Goal: Task Accomplishment & Management: Use online tool/utility

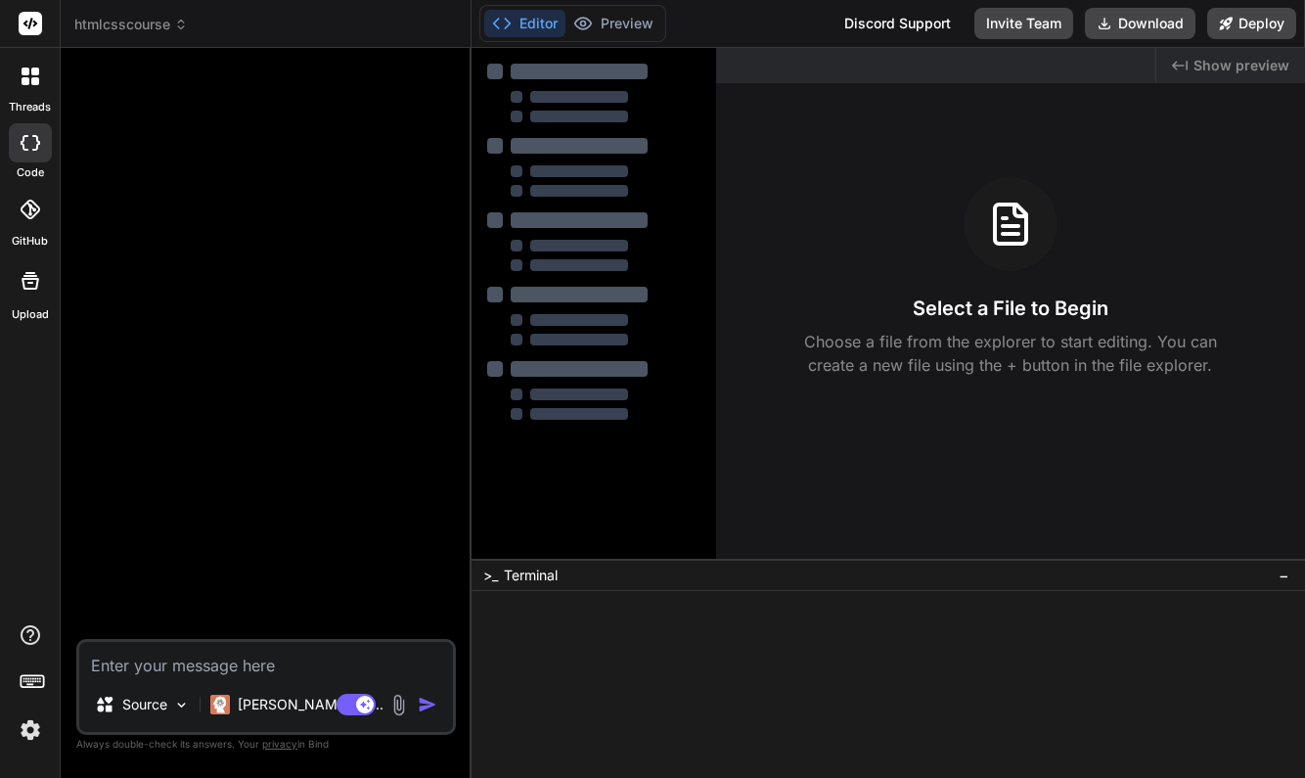
type textarea "x"
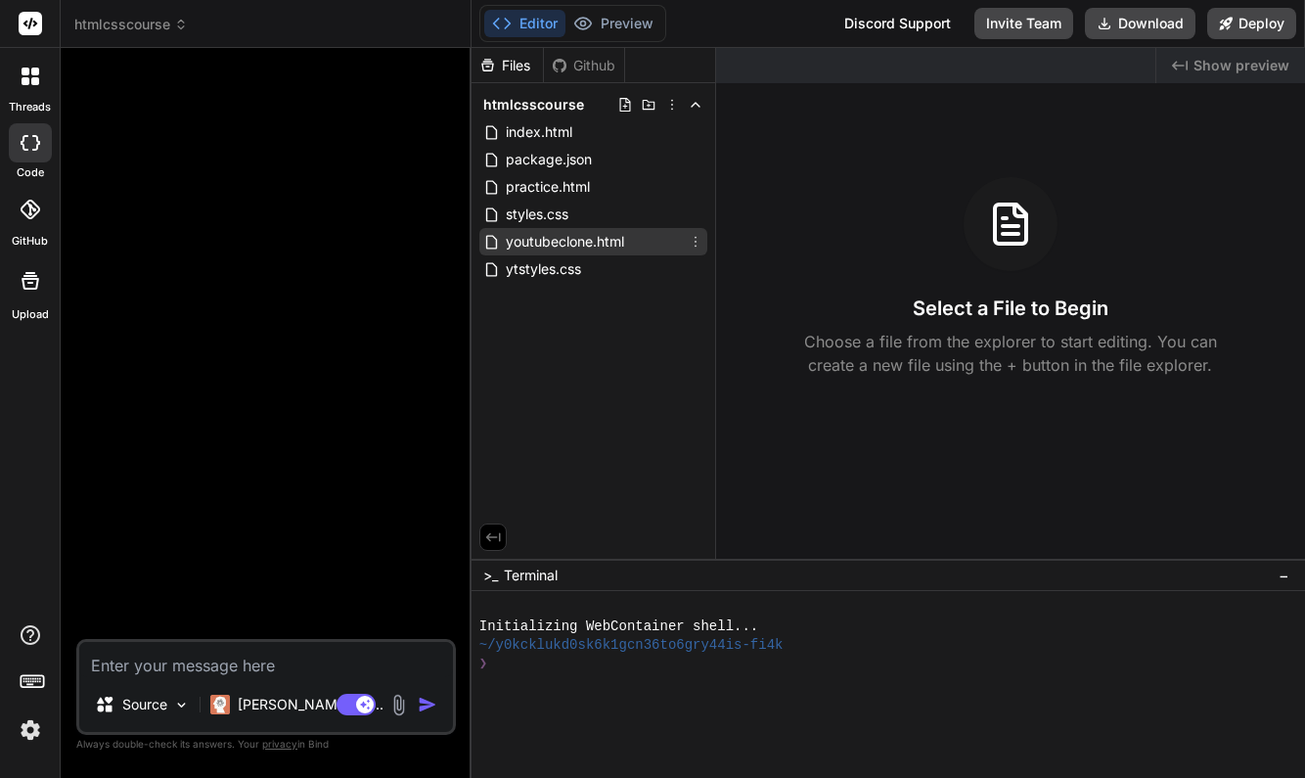
click at [591, 240] on span "youtubeclone.html" at bounding box center [565, 241] width 122 height 23
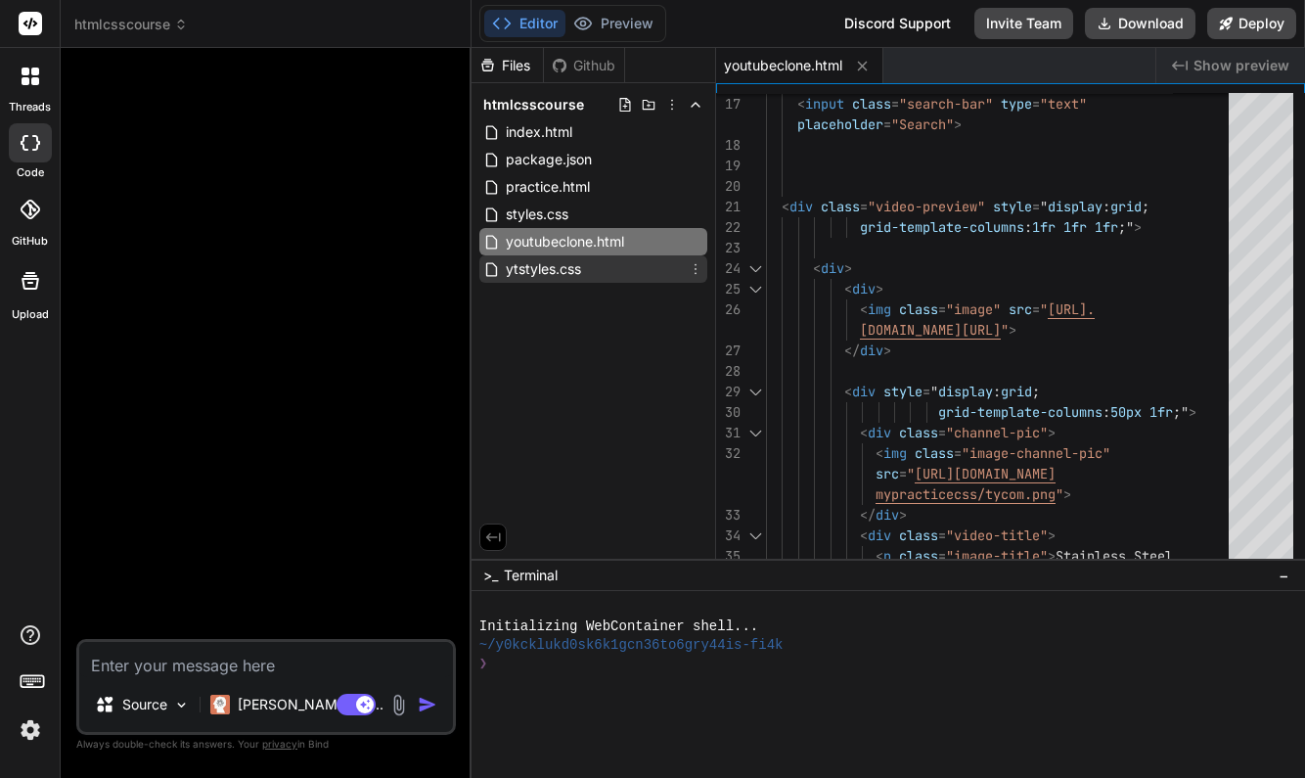
click at [562, 269] on span "ytstyles.css" at bounding box center [543, 268] width 79 height 23
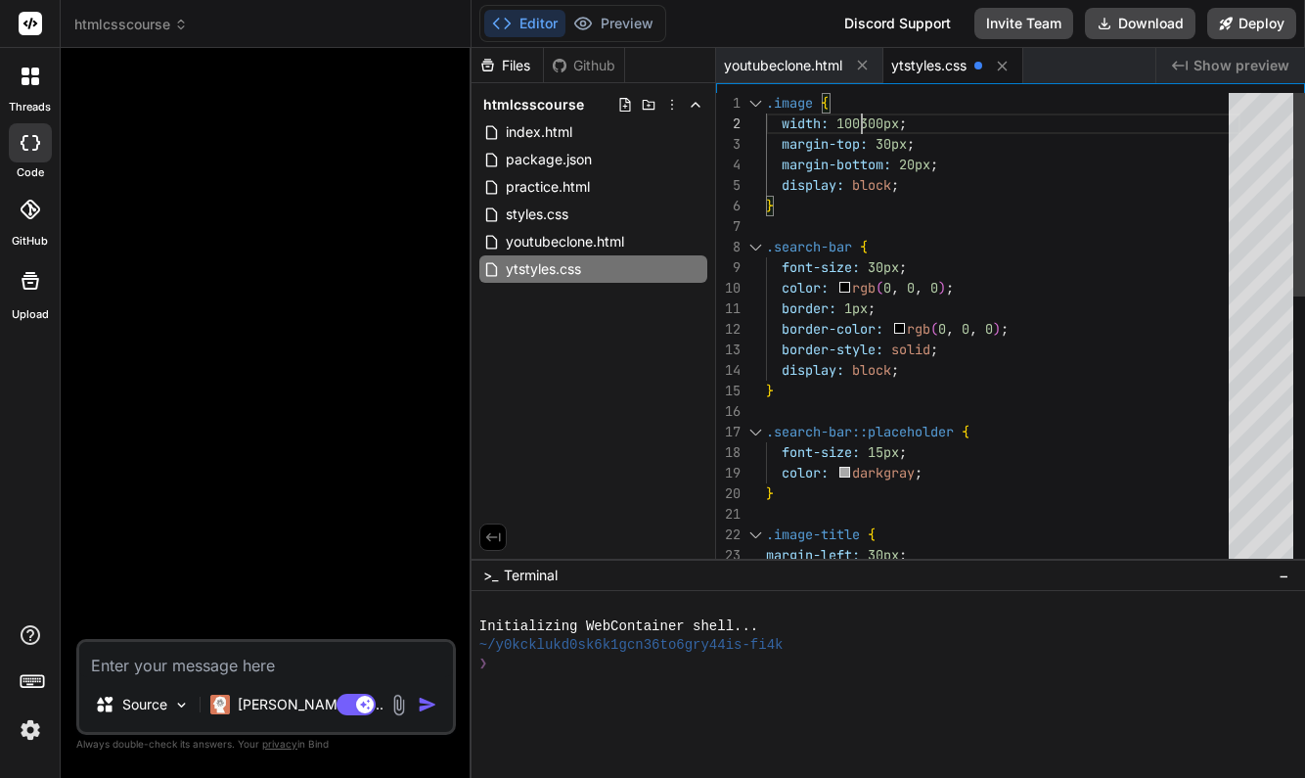
scroll to position [21, 0]
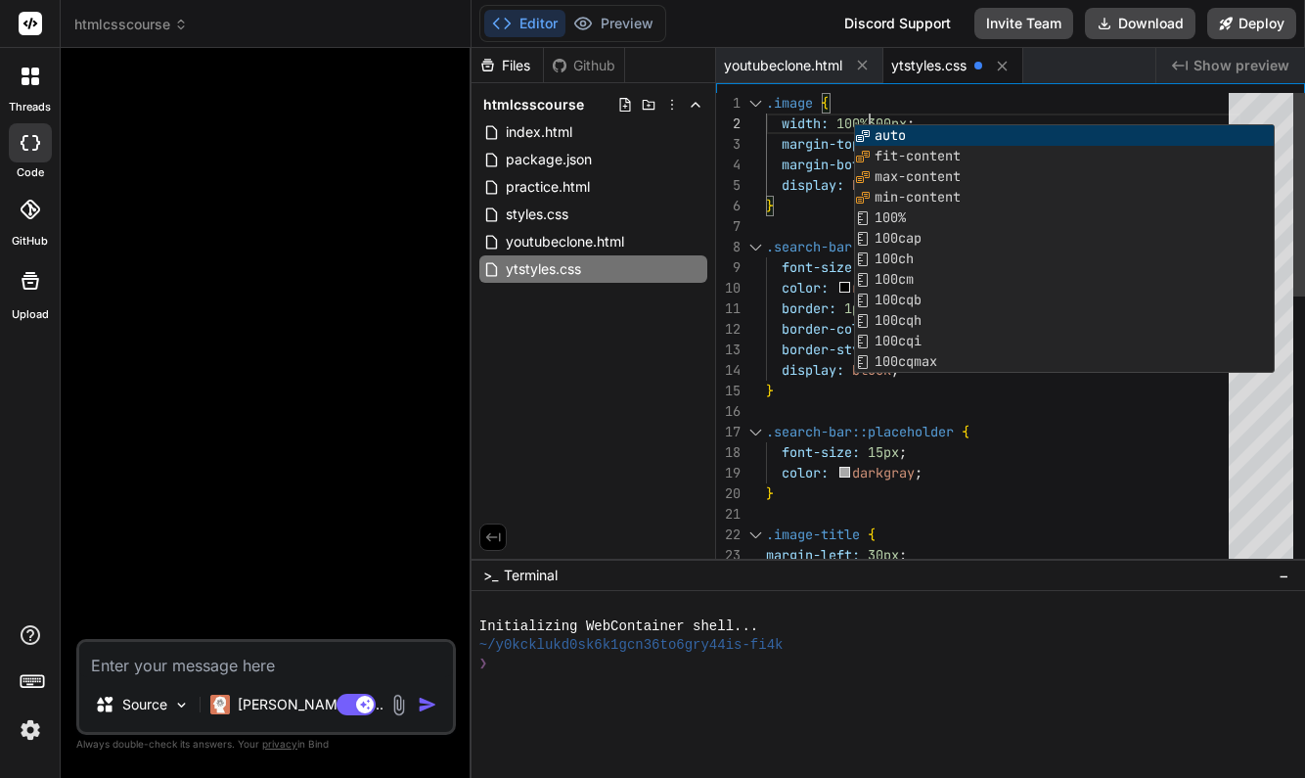
click at [1024, 114] on div "width: 100%300px ;" at bounding box center [1003, 123] width 474 height 21
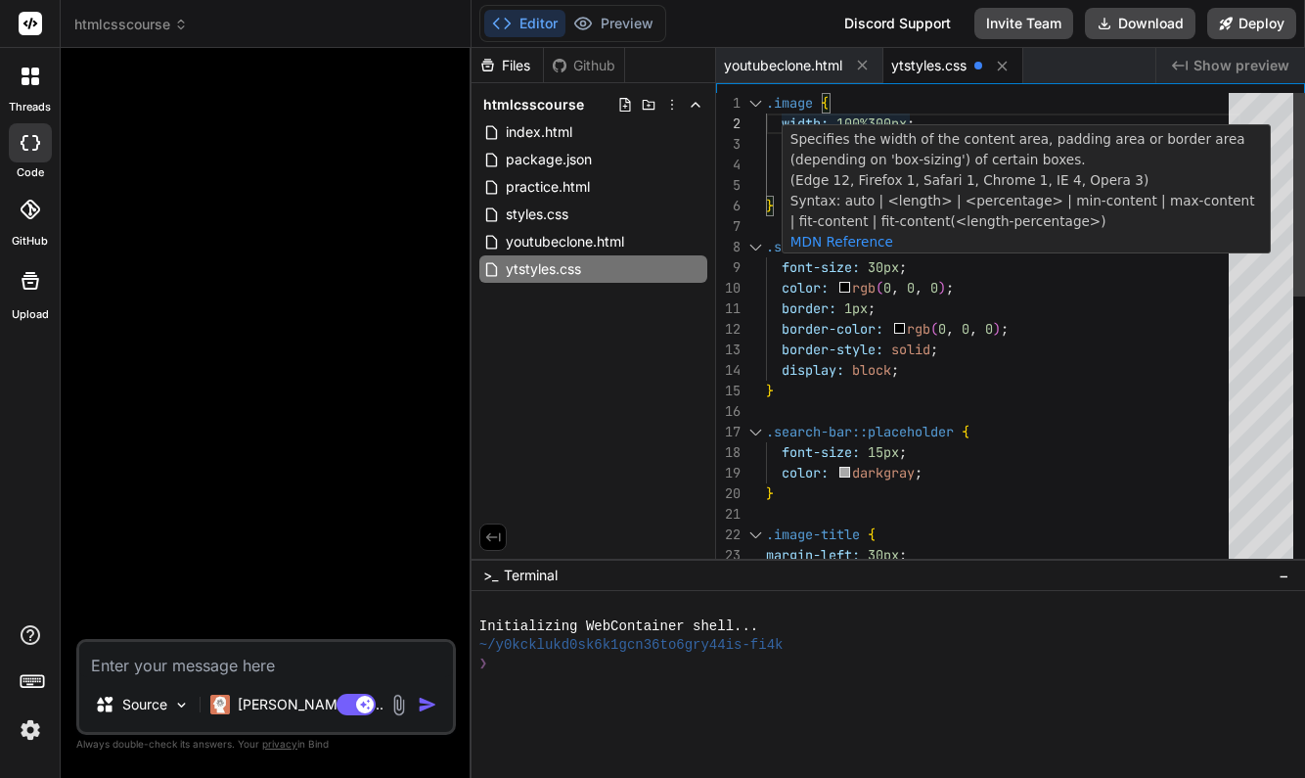
click at [906, 121] on span "100%300px" at bounding box center [871, 123] width 70 height 18
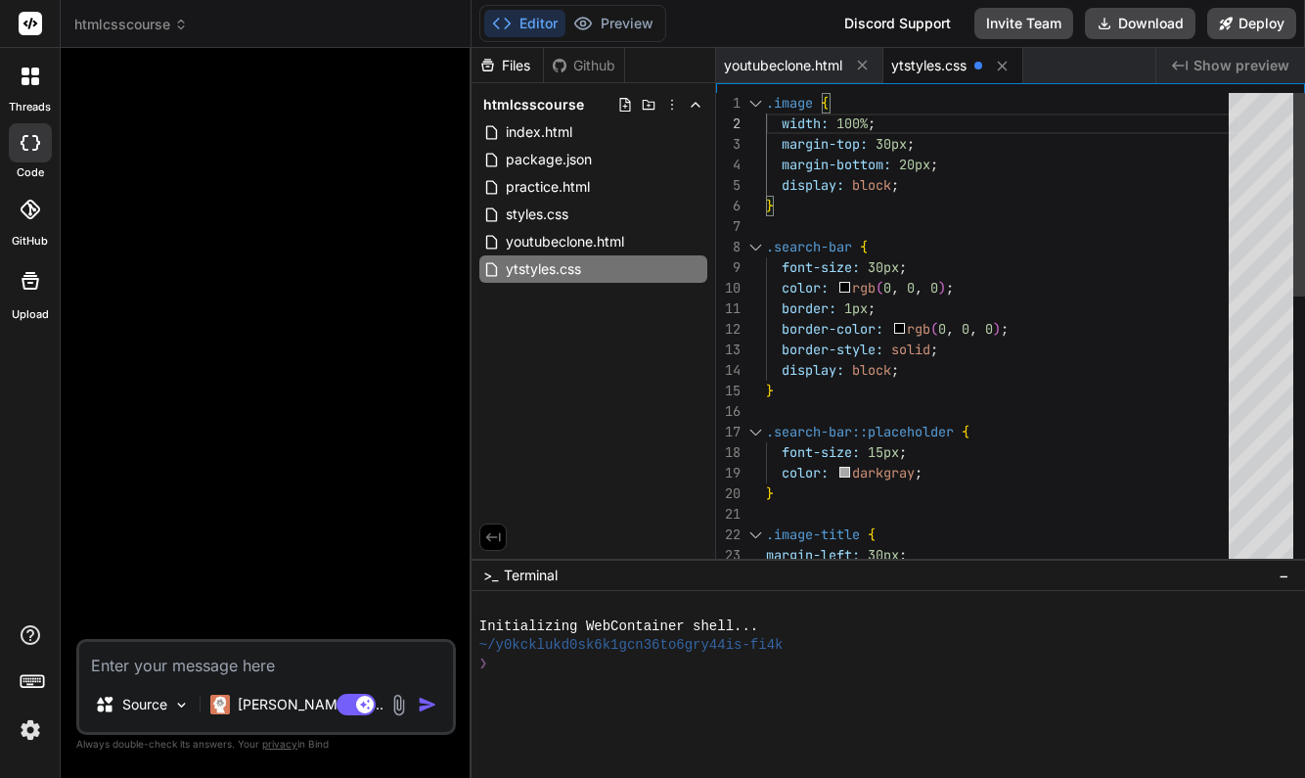
click at [1047, 194] on div "display: block ;" at bounding box center [1003, 185] width 474 height 21
click at [611, 235] on span "youtubeclone.html" at bounding box center [565, 241] width 122 height 23
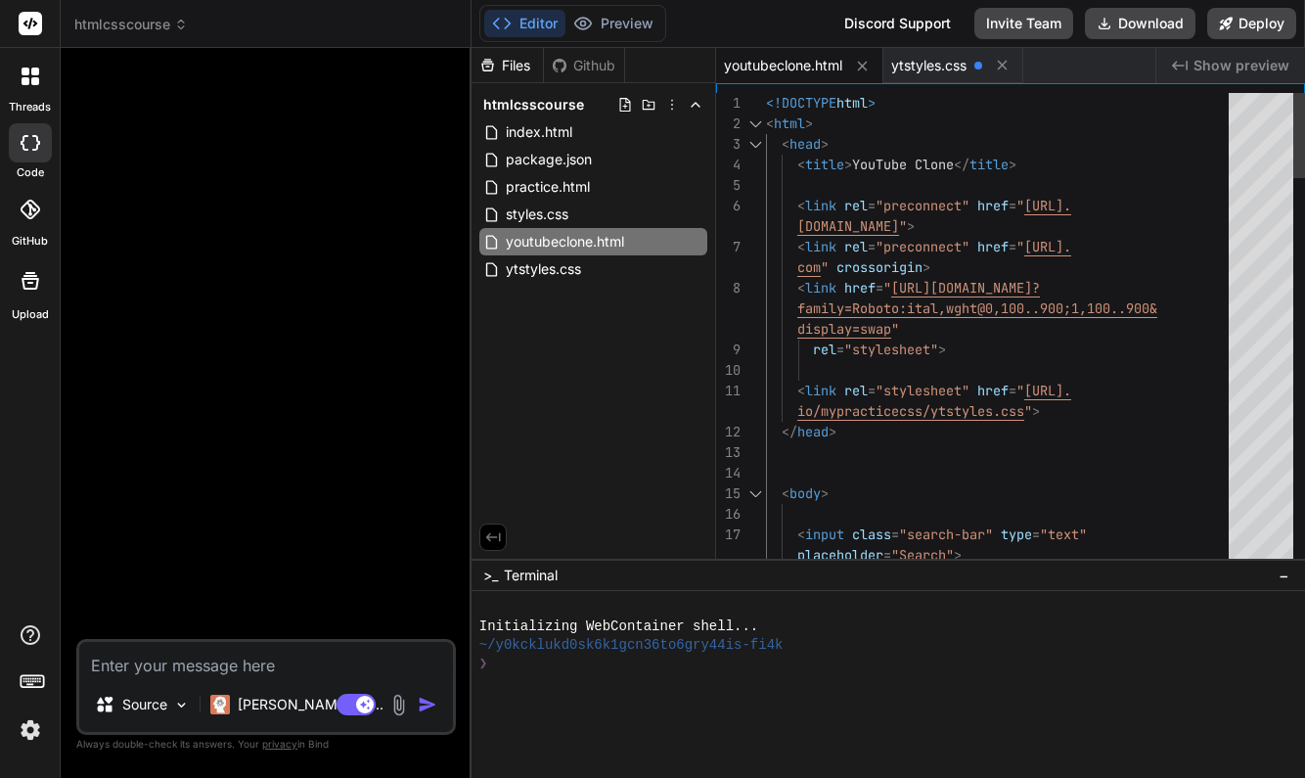
click at [768, 100] on span "<!DOCTYPE" at bounding box center [801, 103] width 70 height 18
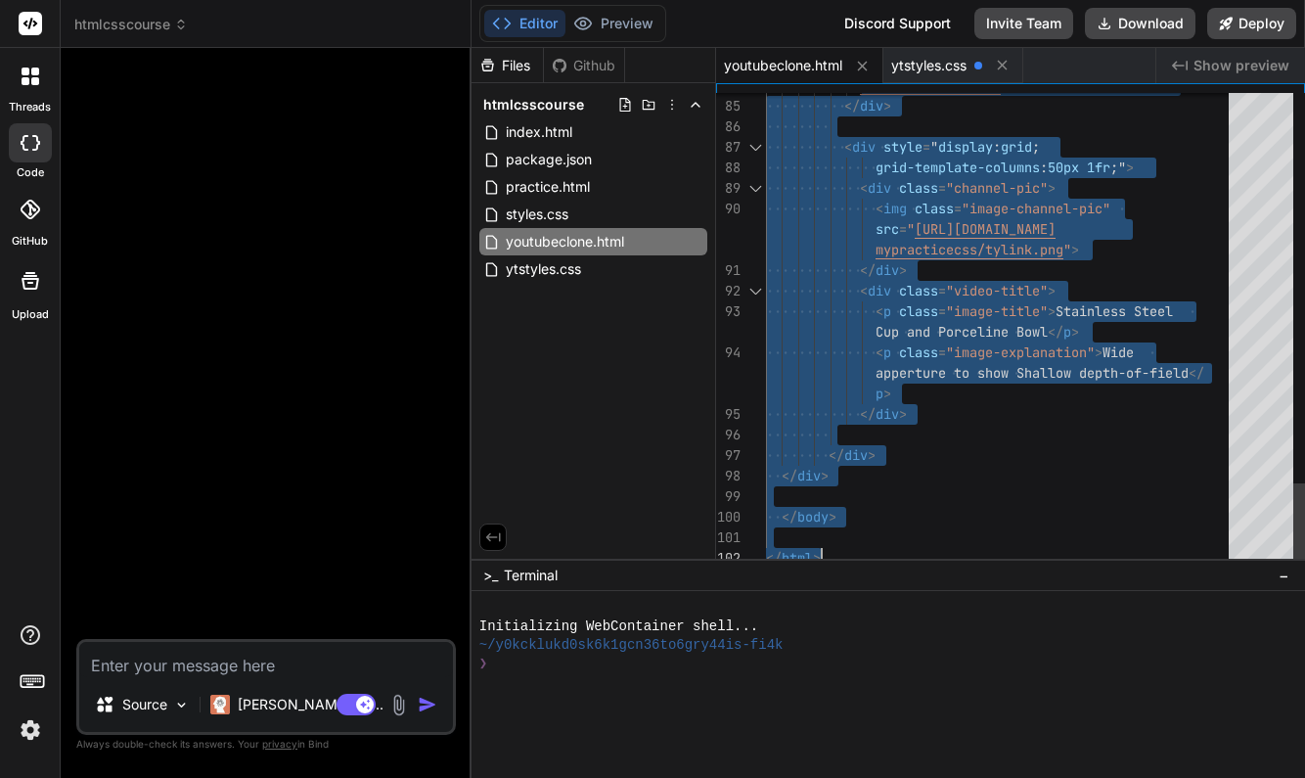
drag, startPoint x: 768, startPoint y: 100, endPoint x: 898, endPoint y: 699, distance: 613.6
click at [1097, 546] on div at bounding box center [1003, 537] width 474 height 21
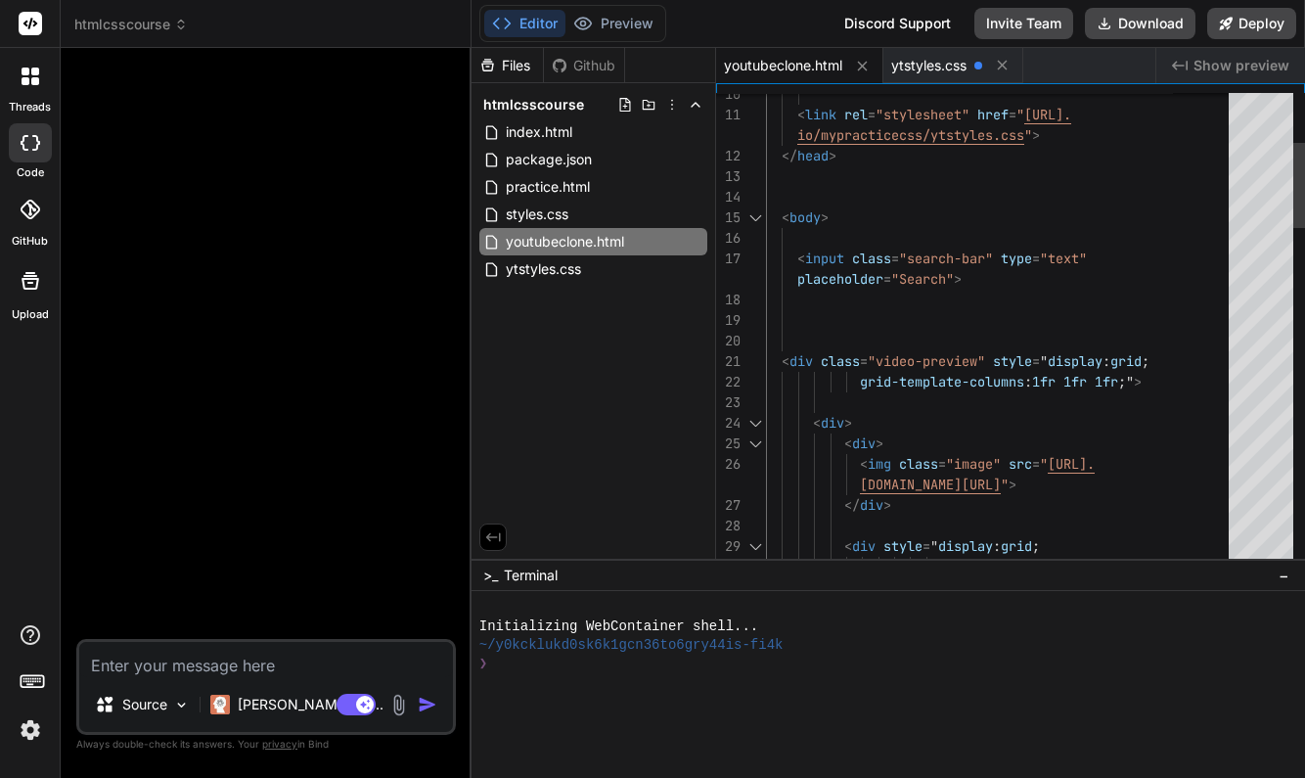
click at [1134, 384] on span ";"" at bounding box center [1126, 382] width 16 height 18
click at [1134, 382] on span ";"" at bounding box center [1126, 382] width 16 height 18
click at [1134, 383] on span ";"" at bounding box center [1126, 382] width 16 height 18
click at [1134, 384] on span ";"" at bounding box center [1126, 382] width 16 height 18
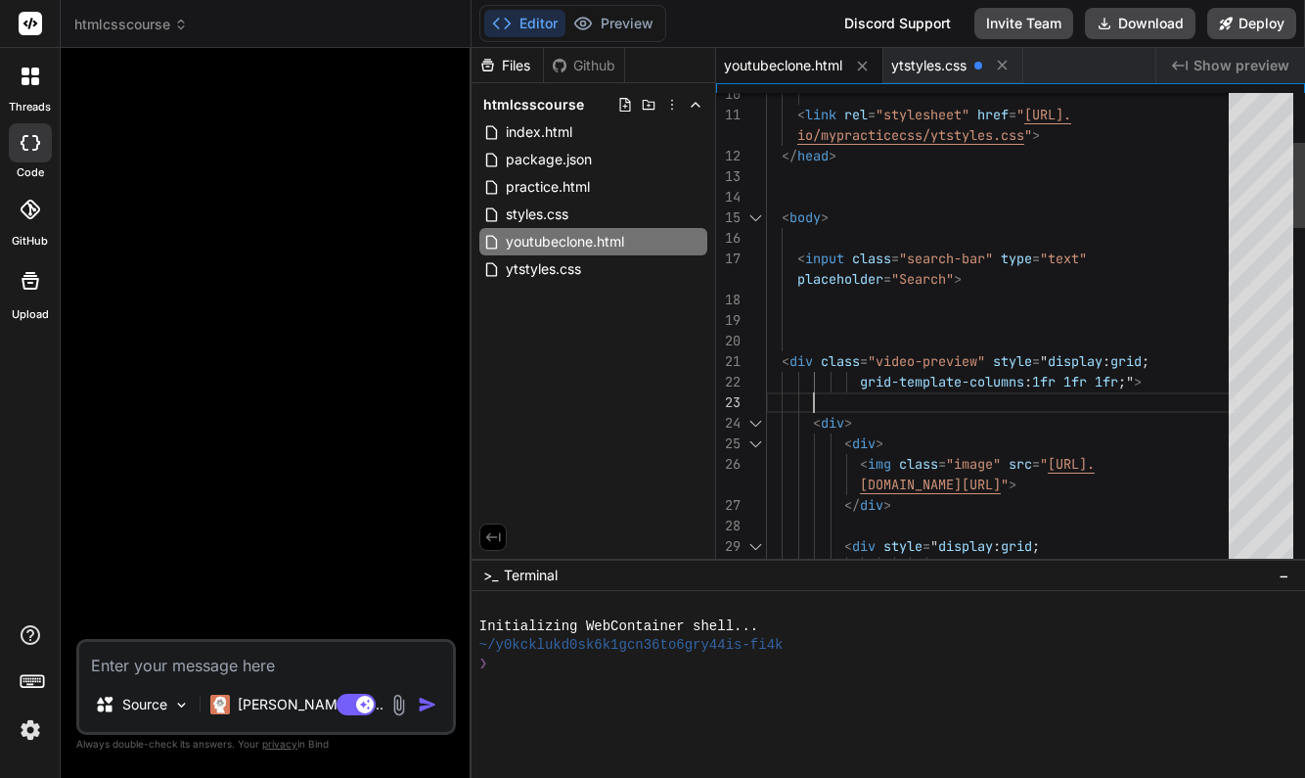
click at [1134, 381] on span ";"" at bounding box center [1126, 382] width 16 height 18
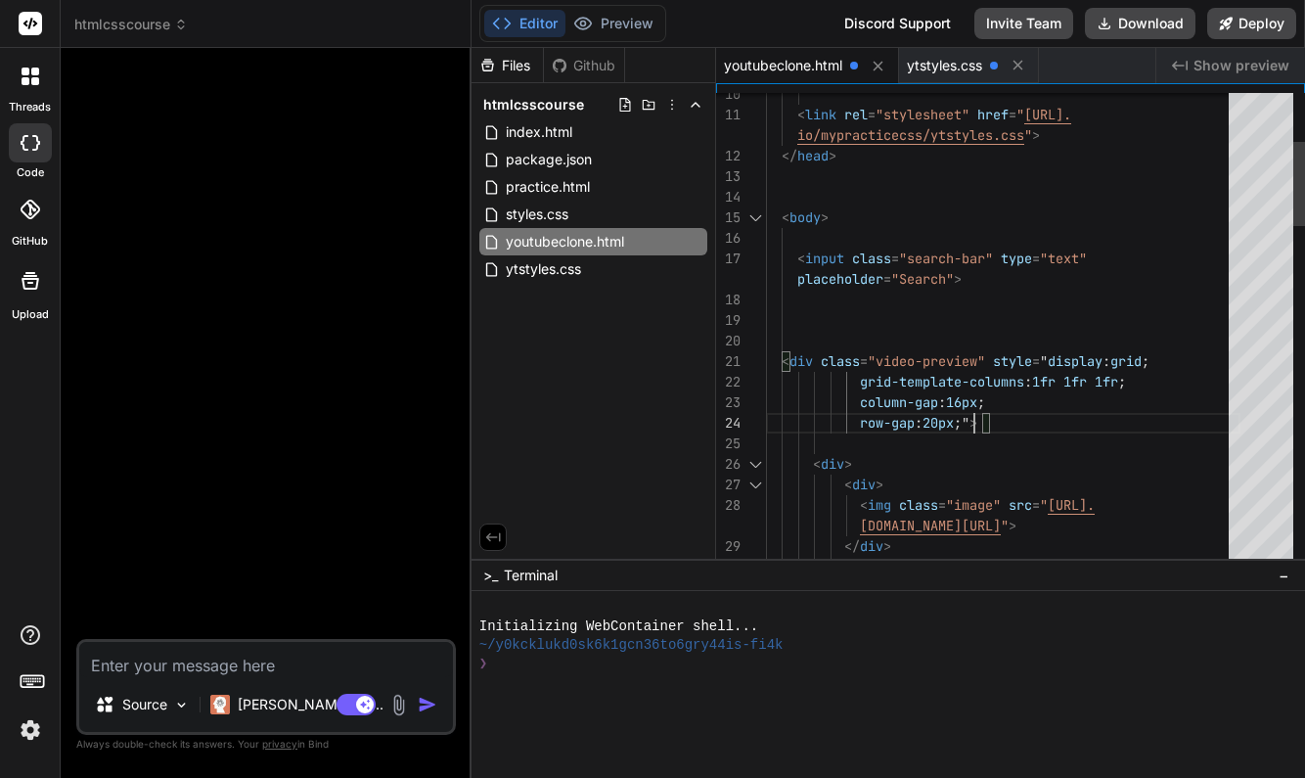
scroll to position [185, 0]
click at [1144, 444] on div at bounding box center [1003, 443] width 474 height 21
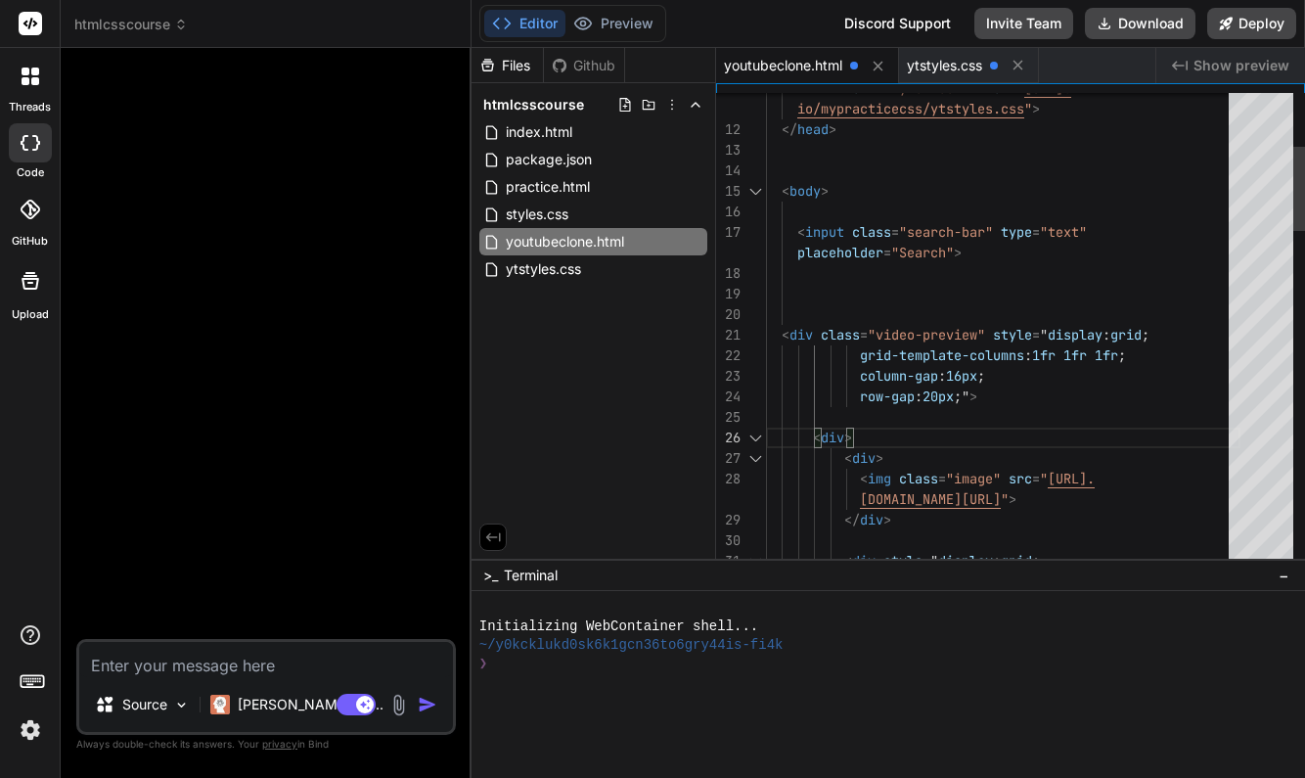
click at [993, 402] on div "row-gap : 20px ;" >" at bounding box center [1003, 396] width 474 height 21
drag, startPoint x: 859, startPoint y: 375, endPoint x: 971, endPoint y: 394, distance: 114.2
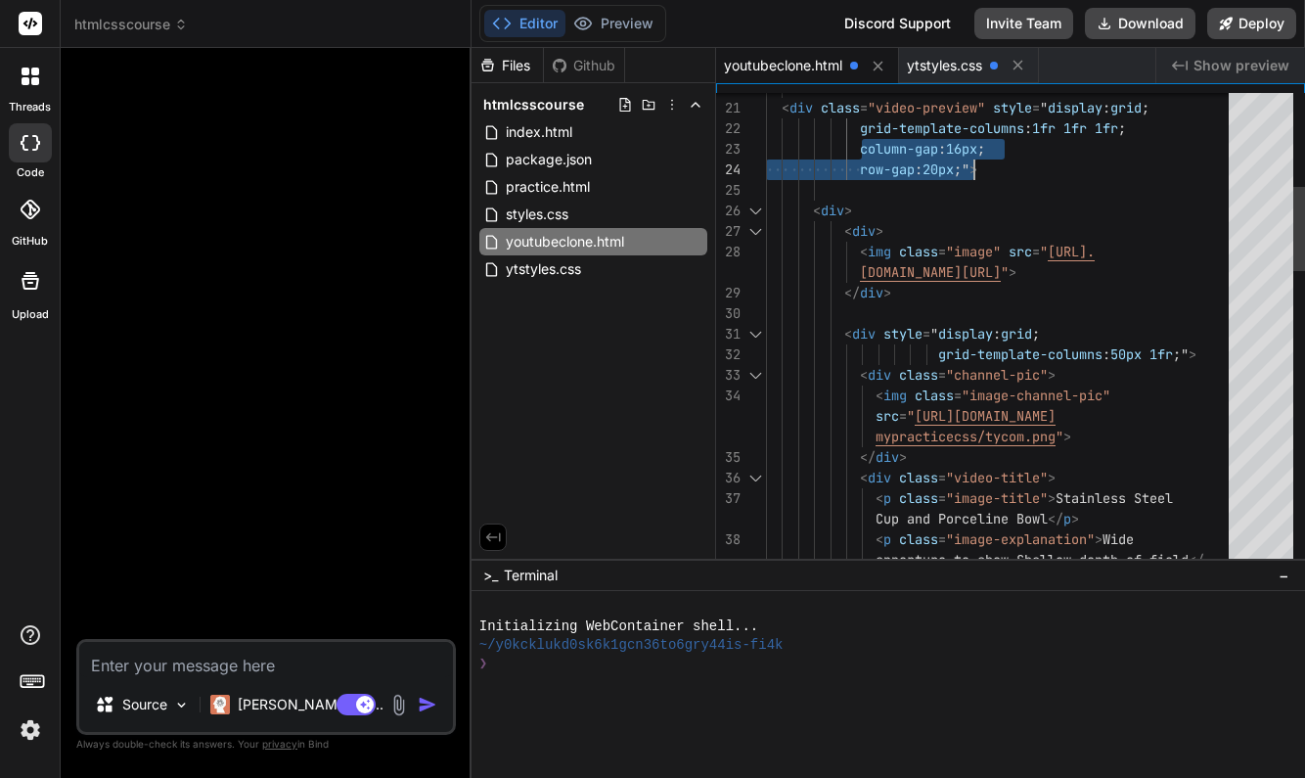
click at [952, 201] on div "< div >" at bounding box center [1003, 211] width 474 height 21
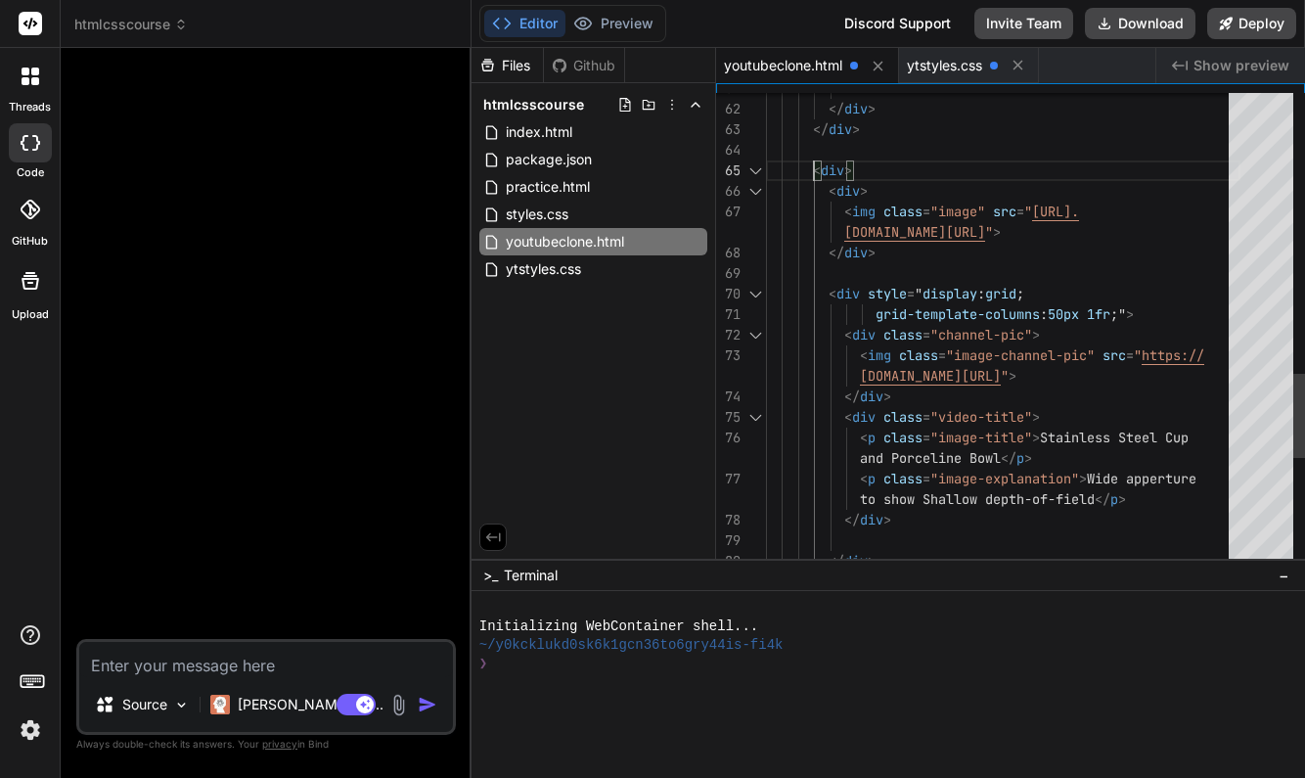
scroll to position [0, 0]
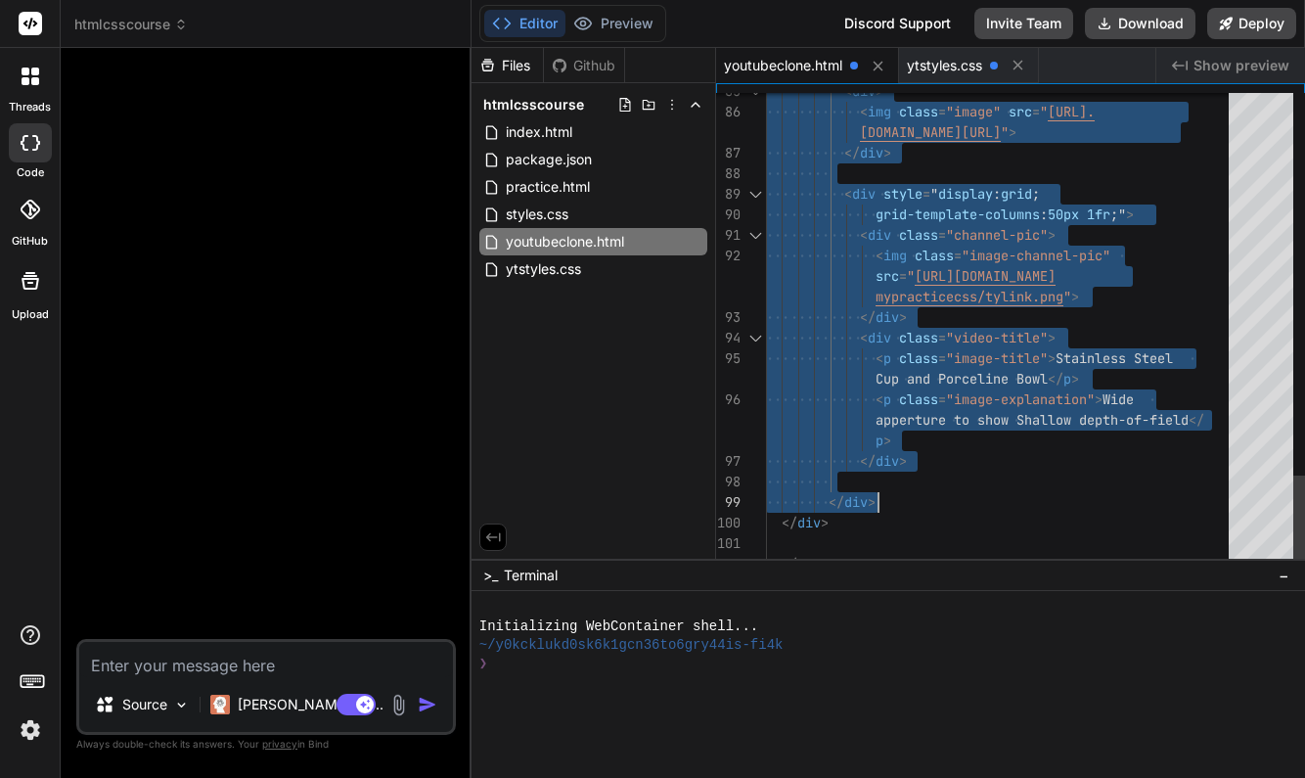
drag, startPoint x: 815, startPoint y: 169, endPoint x: 879, endPoint y: 498, distance: 335.0
click at [899, 508] on div "</ div >" at bounding box center [1003, 502] width 474 height 21
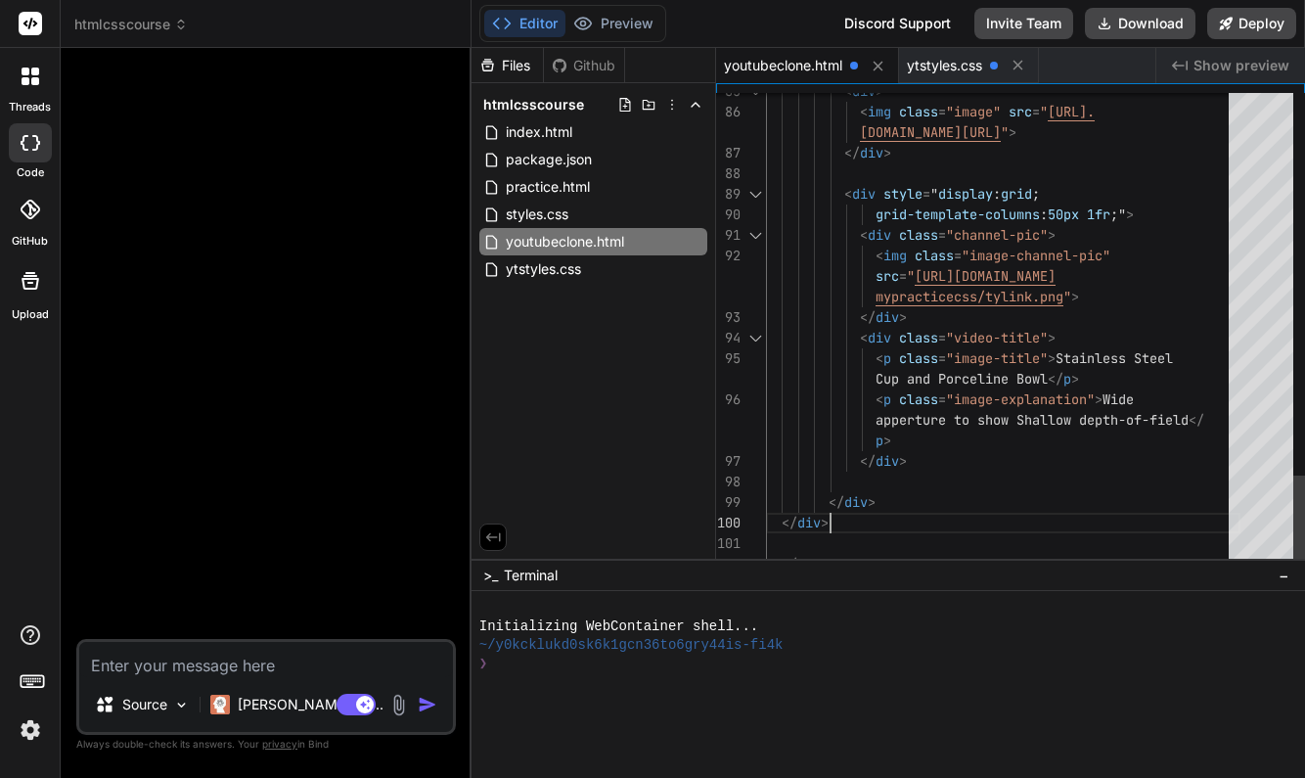
scroll to position [103, 0]
click at [894, 503] on div "</ div >" at bounding box center [1003, 502] width 474 height 21
click at [886, 504] on div "</ div >" at bounding box center [1003, 502] width 474 height 21
click at [881, 501] on div "</ div >" at bounding box center [1003, 502] width 474 height 21
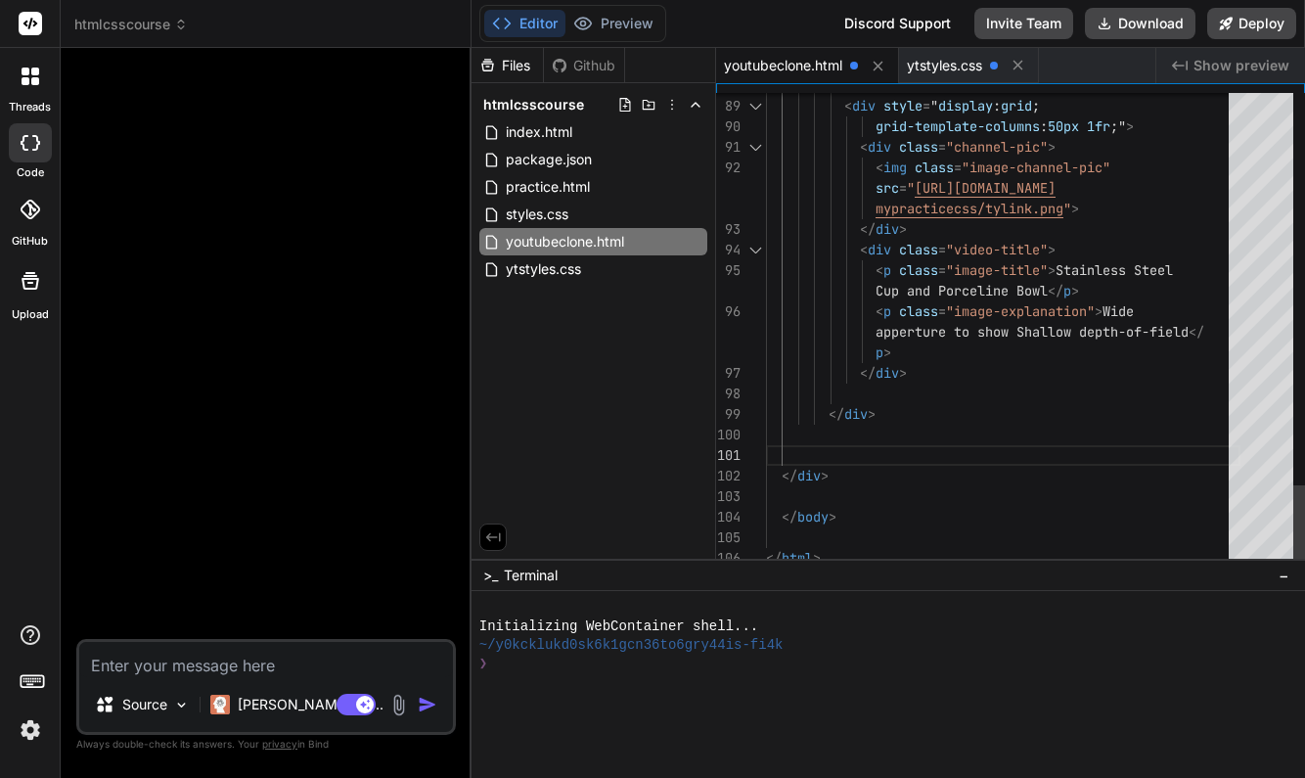
scroll to position [144, 0]
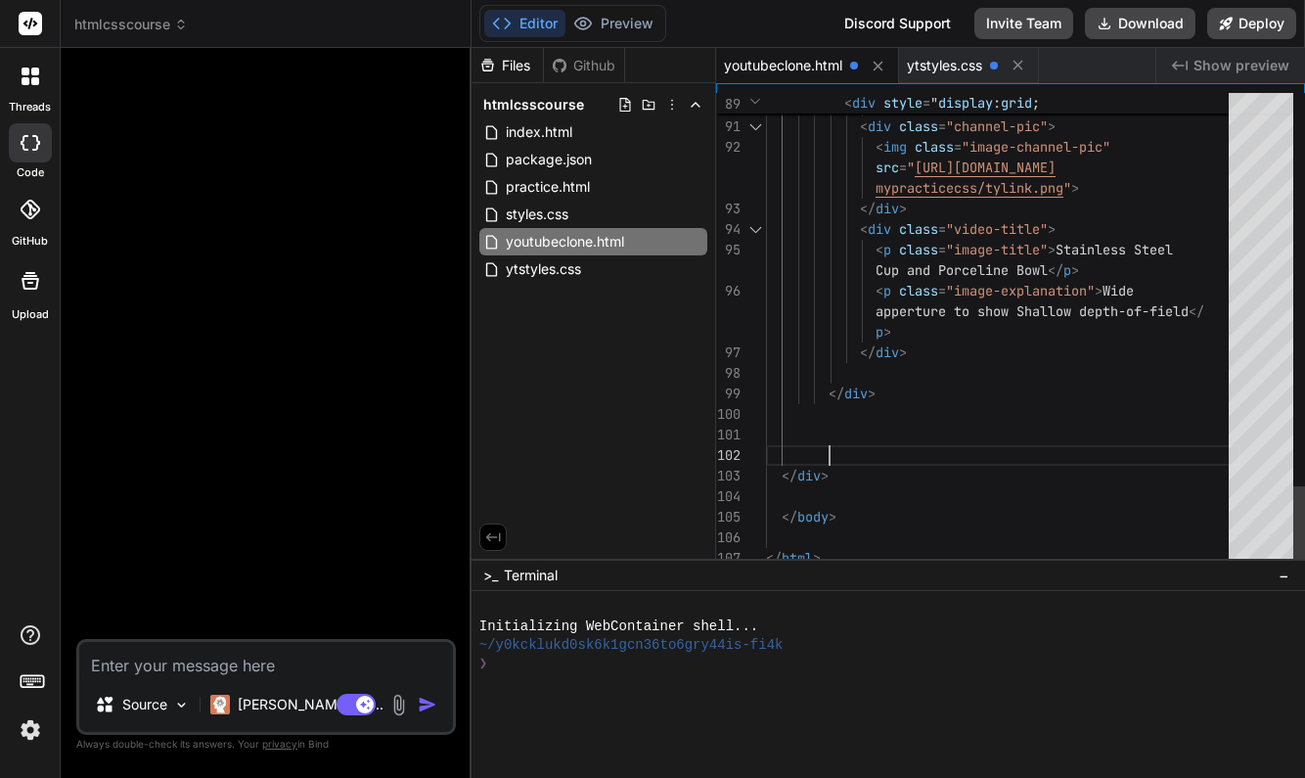
click at [831, 421] on div at bounding box center [1003, 414] width 474 height 21
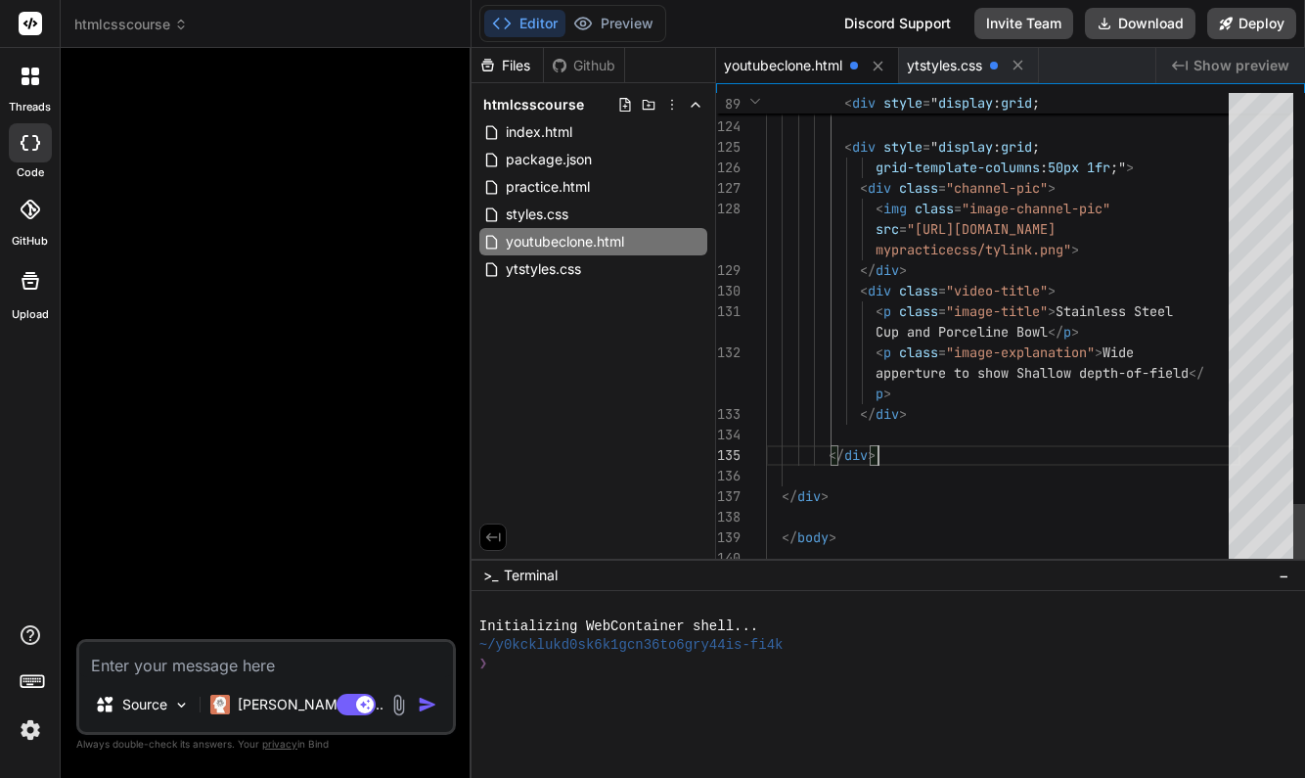
scroll to position [41, 0]
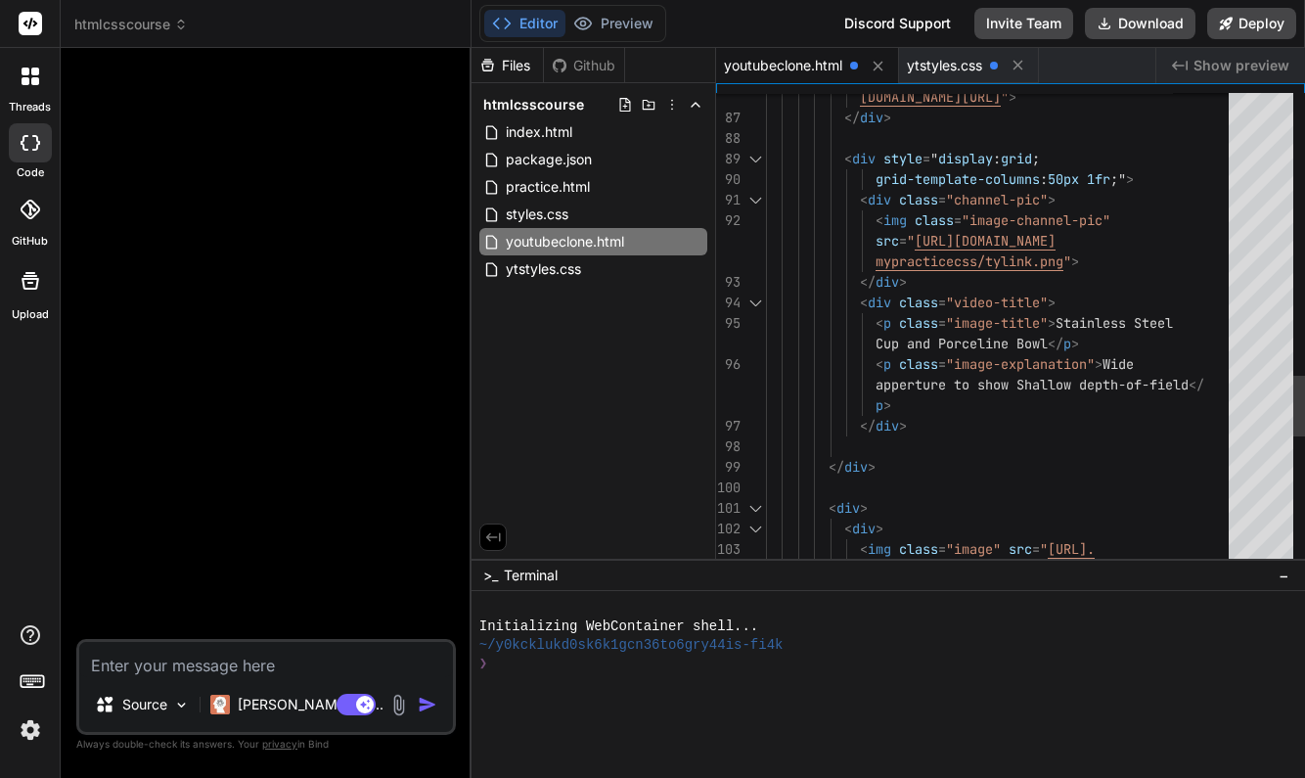
click at [850, 443] on div at bounding box center [1003, 446] width 474 height 21
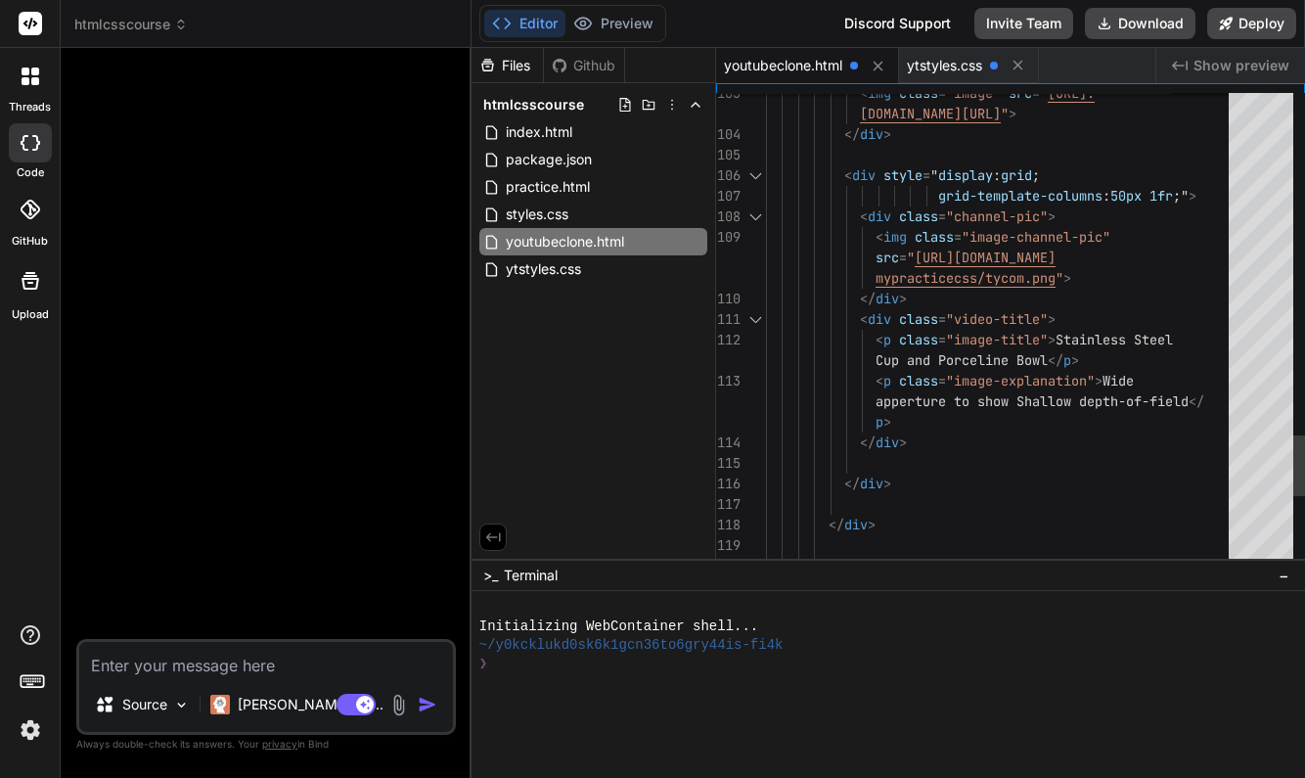
click at [848, 457] on div at bounding box center [1003, 463] width 474 height 21
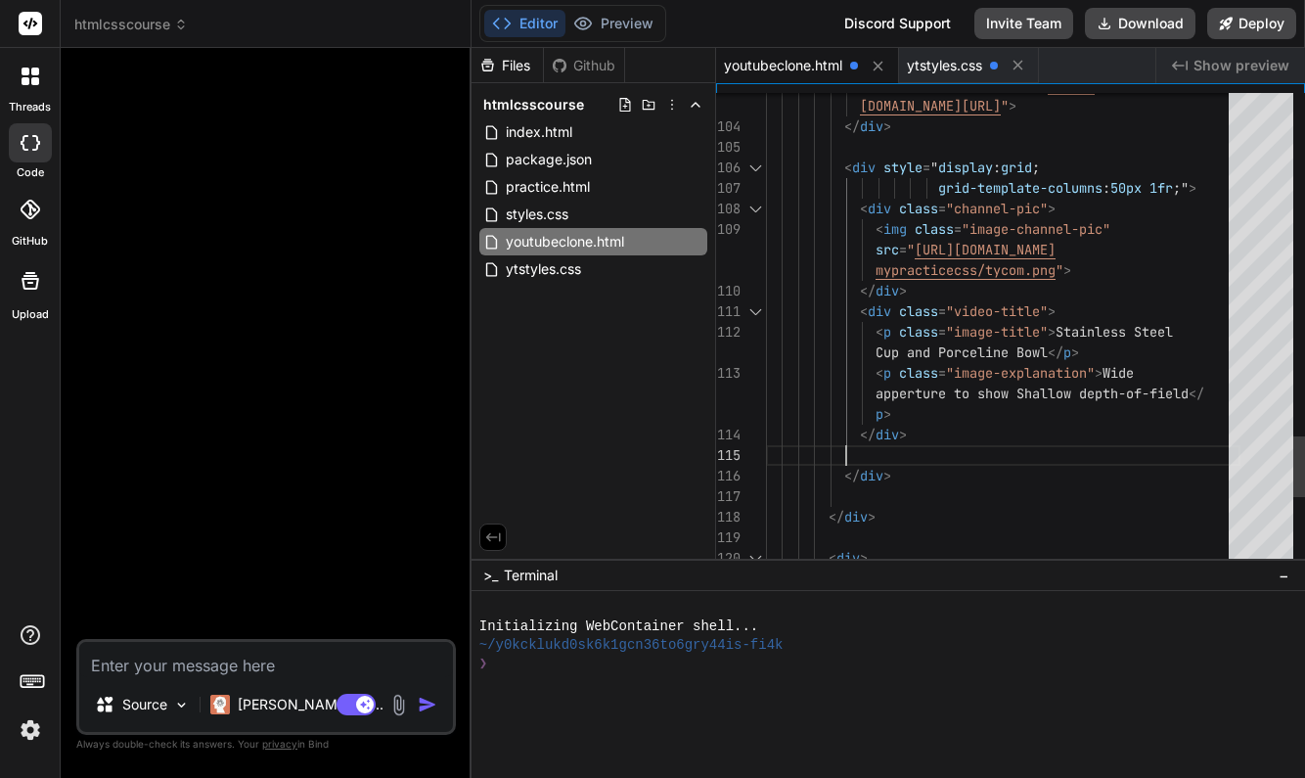
scroll to position [123, 0]
click at [925, 484] on div "</ div >" at bounding box center [1003, 476] width 474 height 21
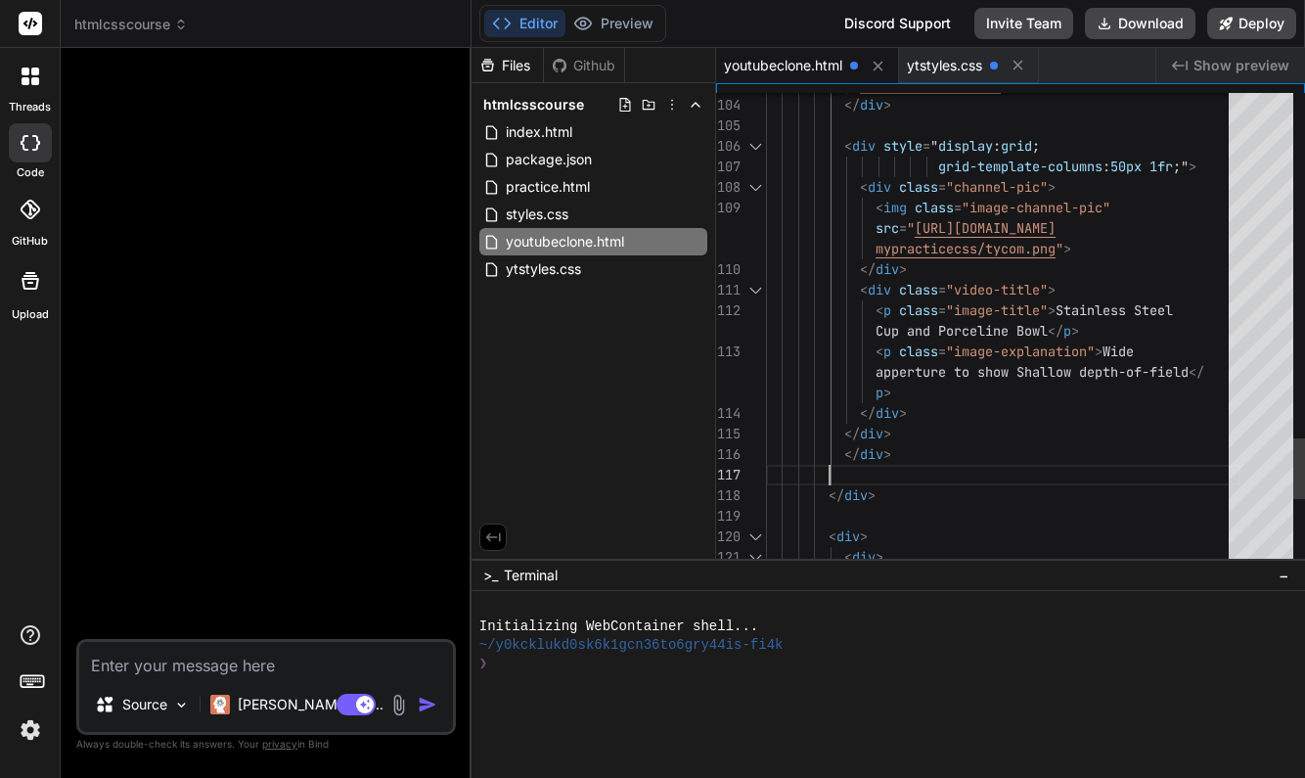
click at [844, 452] on span at bounding box center [805, 454] width 78 height 18
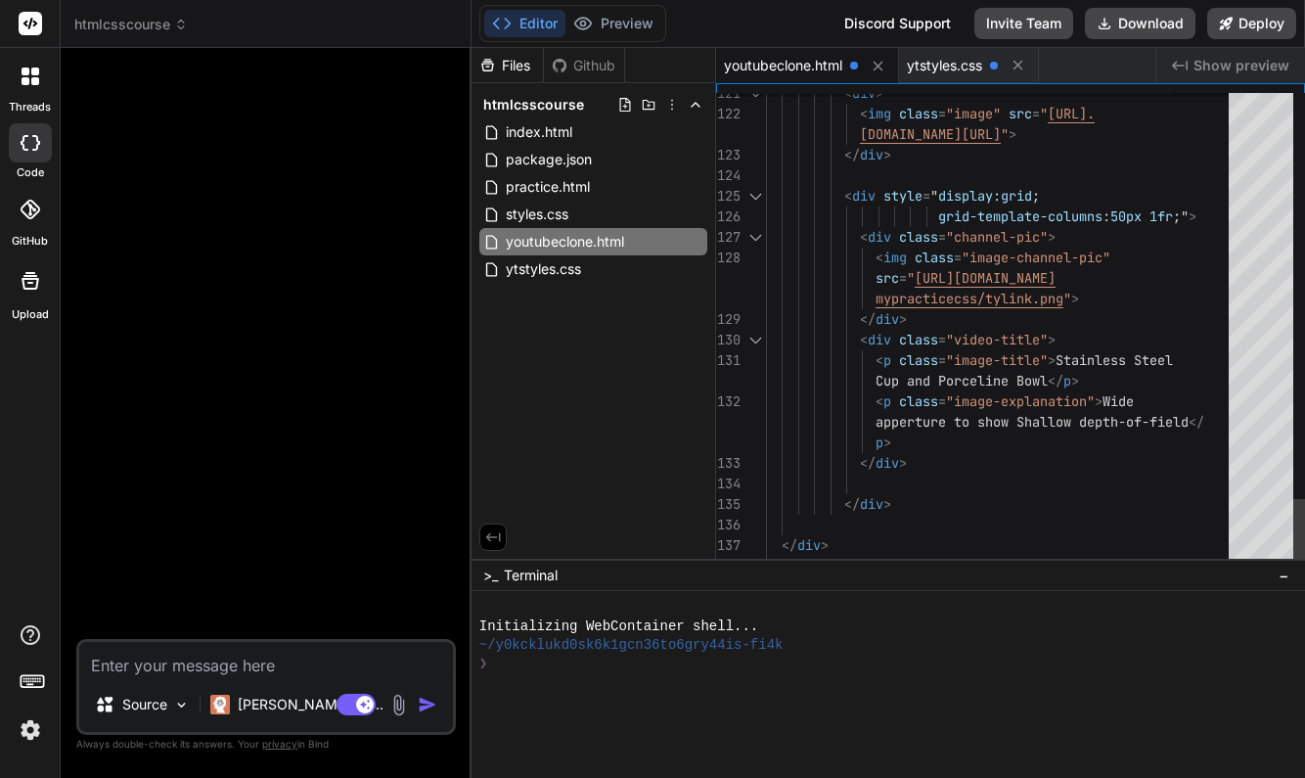
click at [856, 484] on div at bounding box center [1003, 483] width 474 height 21
click at [856, 482] on div at bounding box center [1003, 483] width 474 height 21
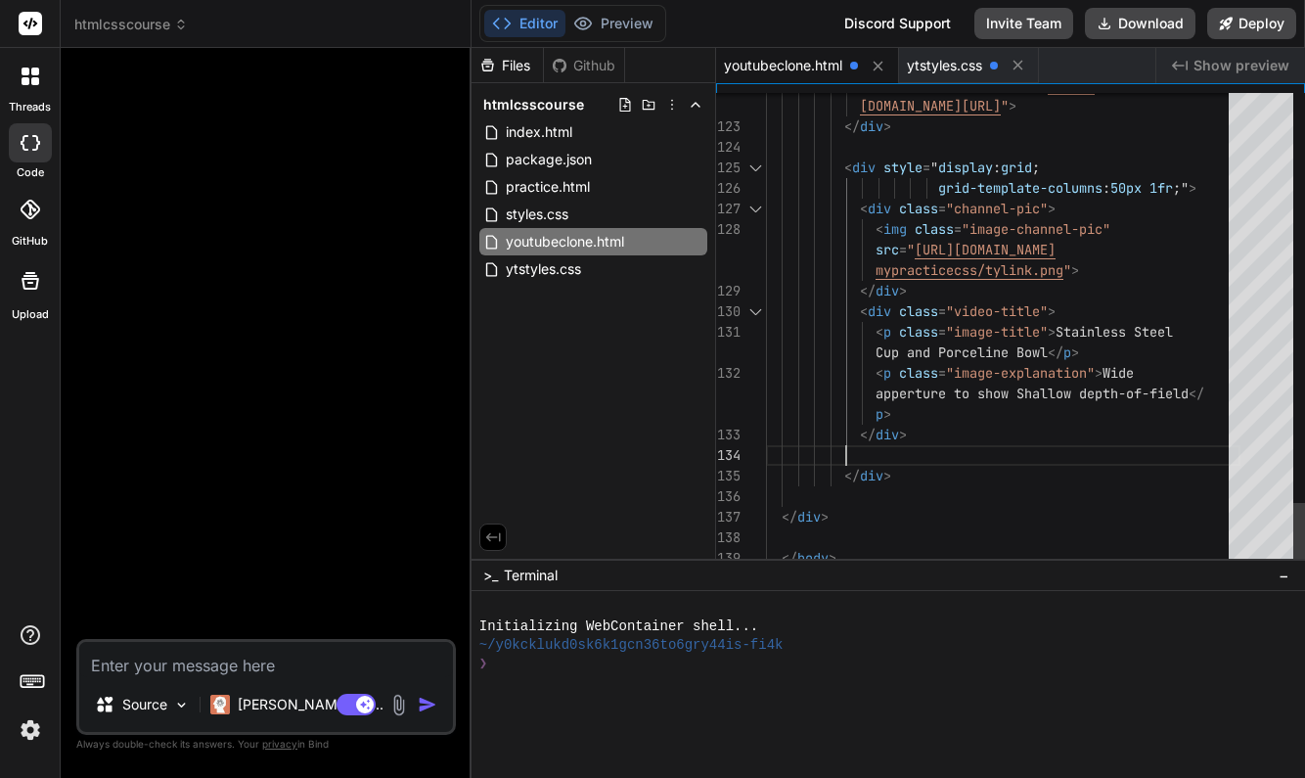
scroll to position [21, 0]
click at [909, 472] on div "</ div >" at bounding box center [1003, 476] width 474 height 21
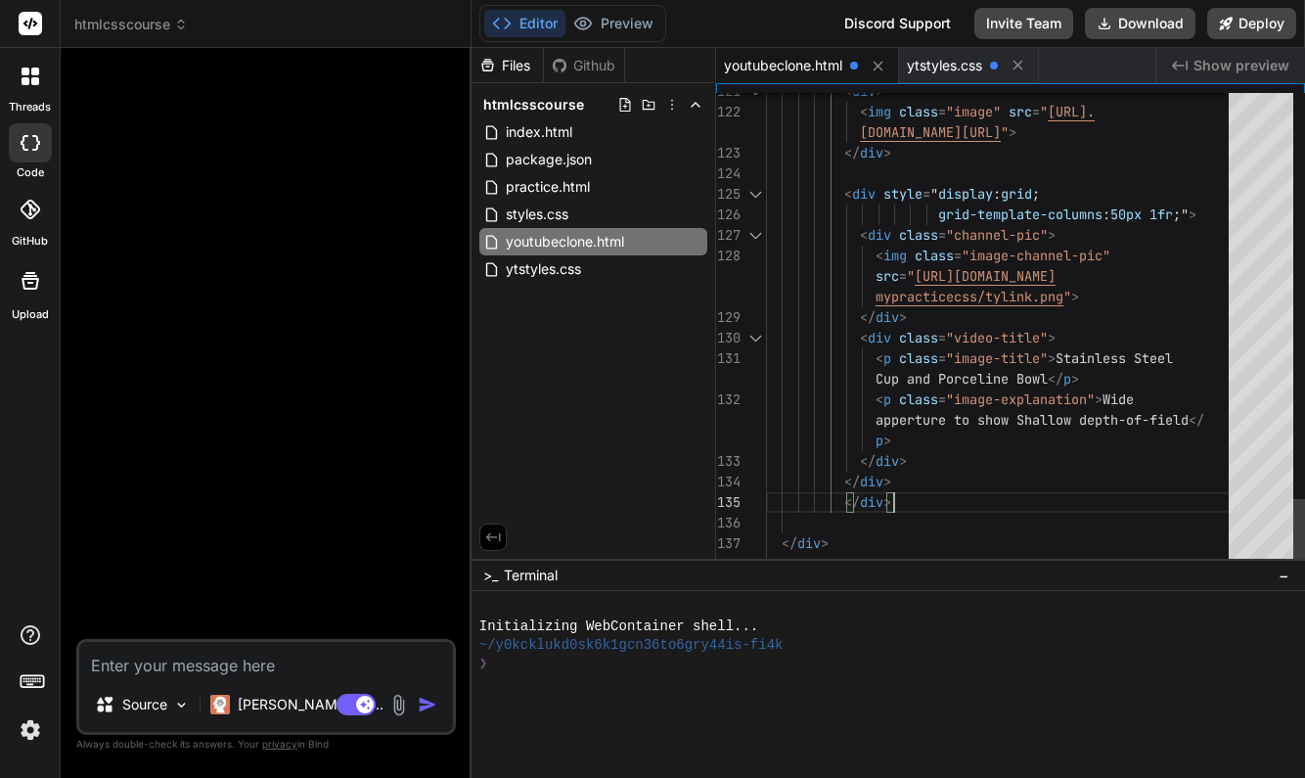
click at [848, 503] on span "</" at bounding box center [852, 502] width 16 height 18
click at [846, 504] on span "</" at bounding box center [852, 502] width 16 height 18
click at [847, 501] on span "</" at bounding box center [852, 502] width 16 height 18
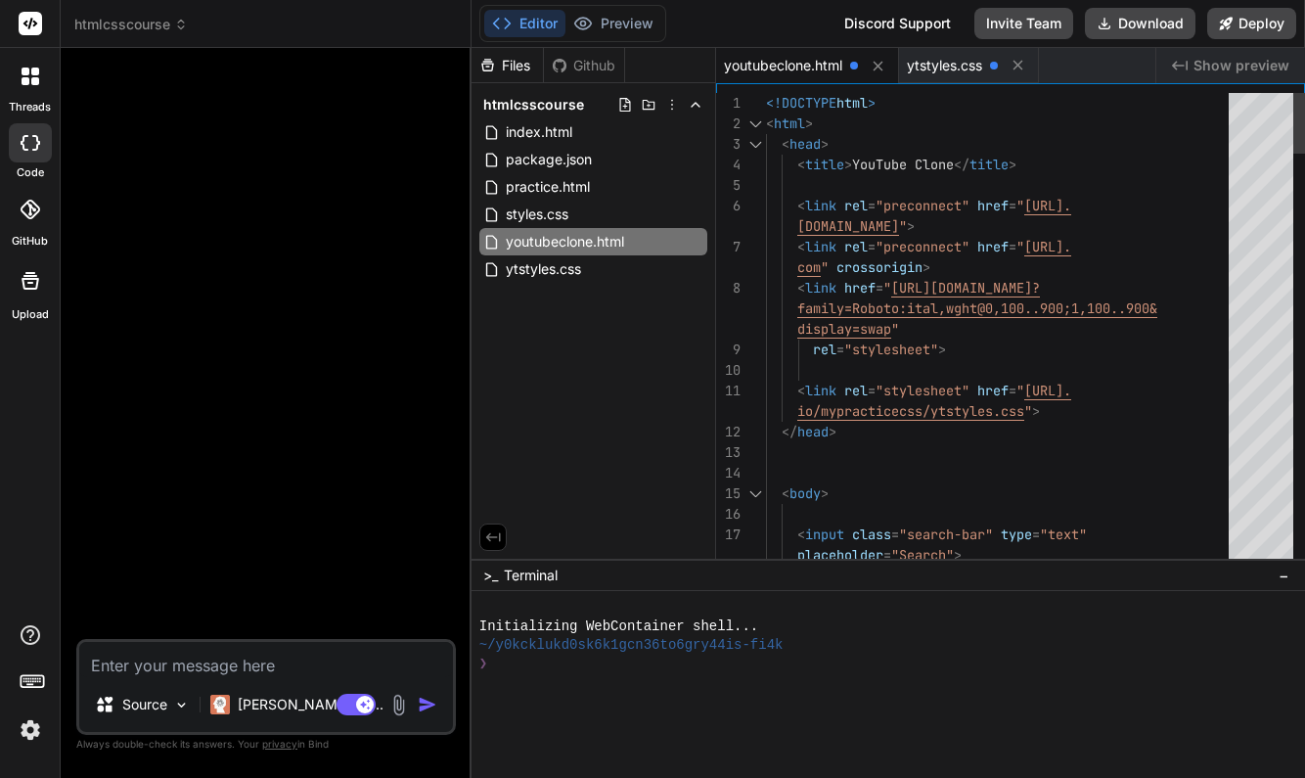
click at [766, 101] on span "<!DOCTYPE" at bounding box center [801, 103] width 70 height 18
click at [766, 101] on div at bounding box center [767, 103] width 2 height 21
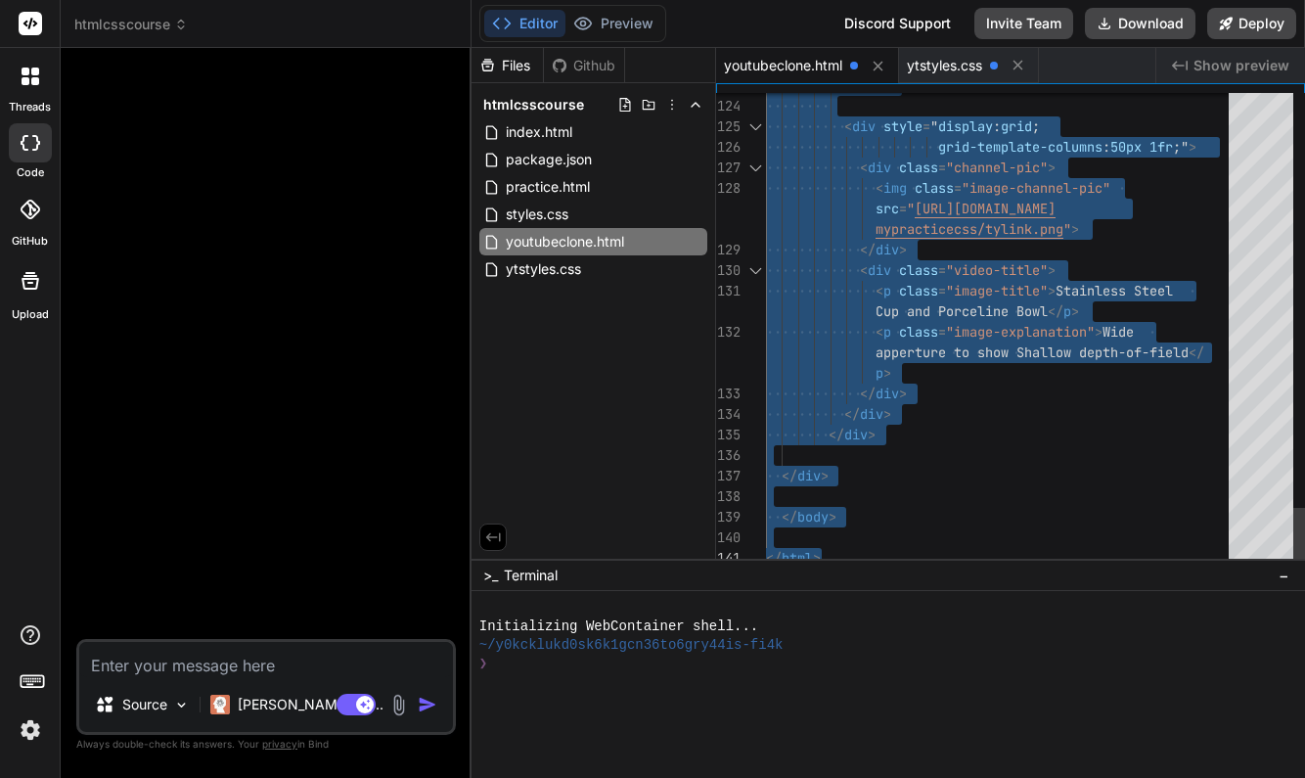
drag, startPoint x: 766, startPoint y: 101, endPoint x: 975, endPoint y: 624, distance: 563.7
click at [1130, 404] on div "</ div >" at bounding box center [1003, 414] width 474 height 21
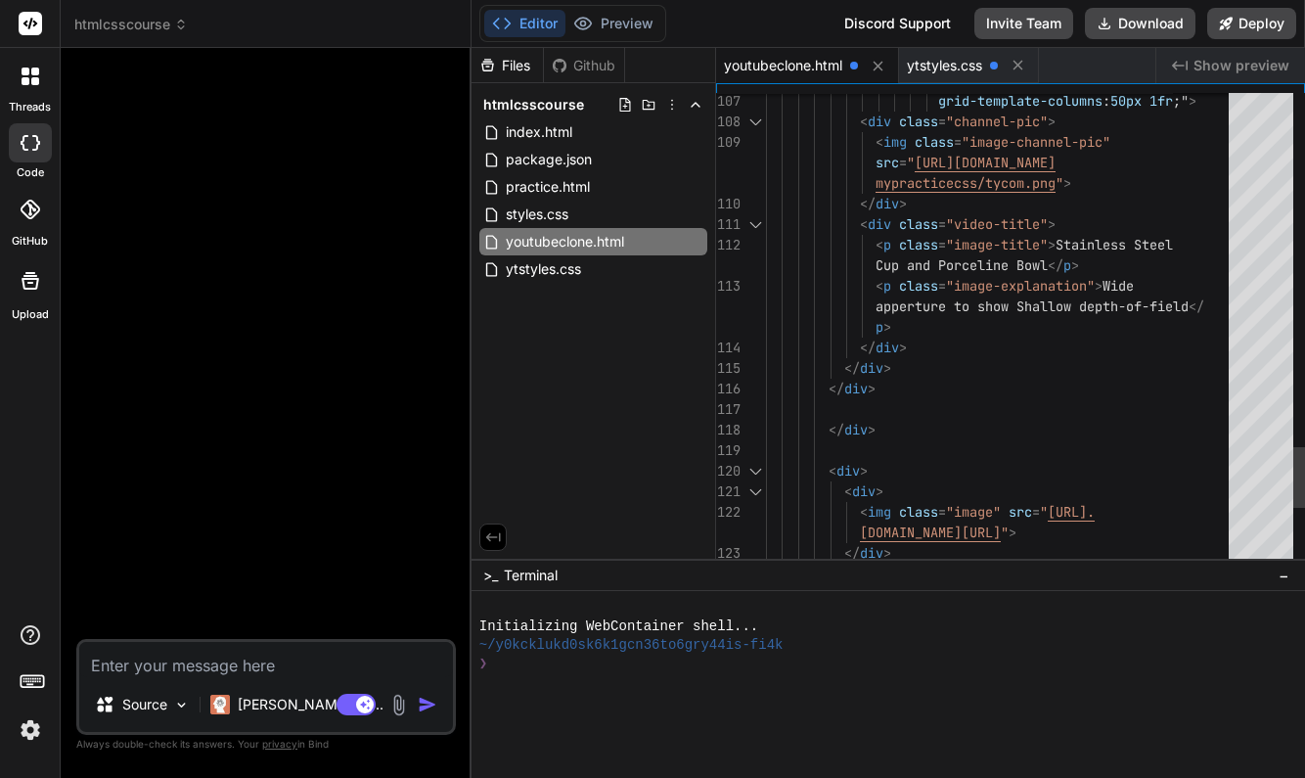
click at [906, 429] on div "</ div >" at bounding box center [1003, 430] width 474 height 21
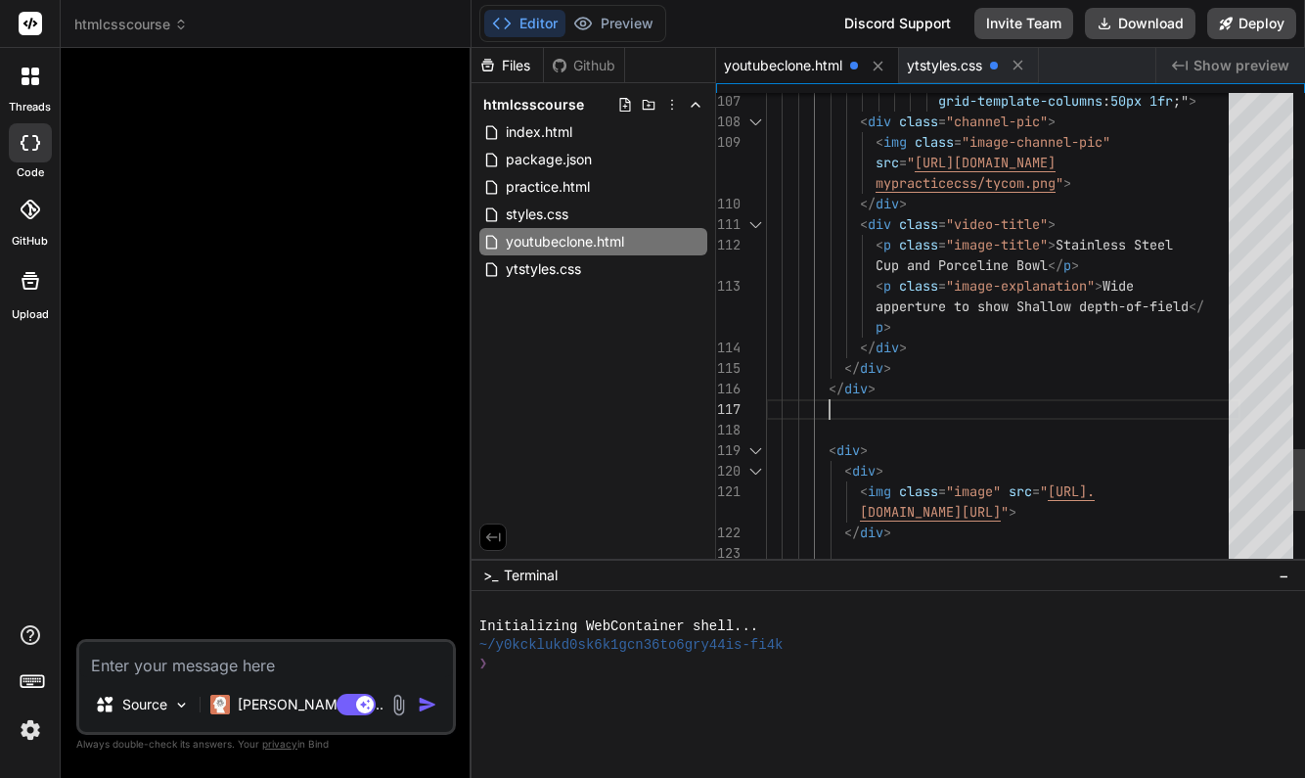
scroll to position [164, 0]
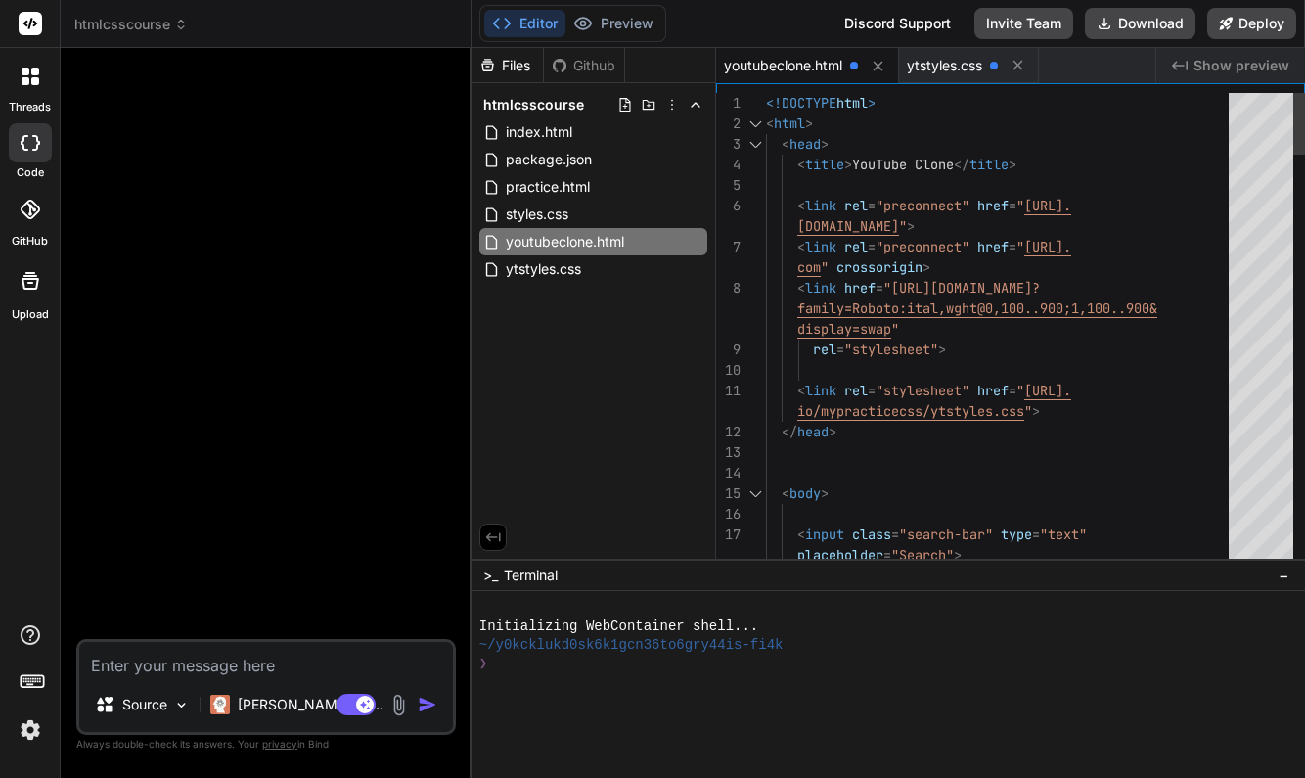
click at [766, 105] on span "<!DOCTYPE" at bounding box center [801, 103] width 70 height 18
click at [766, 98] on span "<!DOCTYPE" at bounding box center [801, 103] width 70 height 18
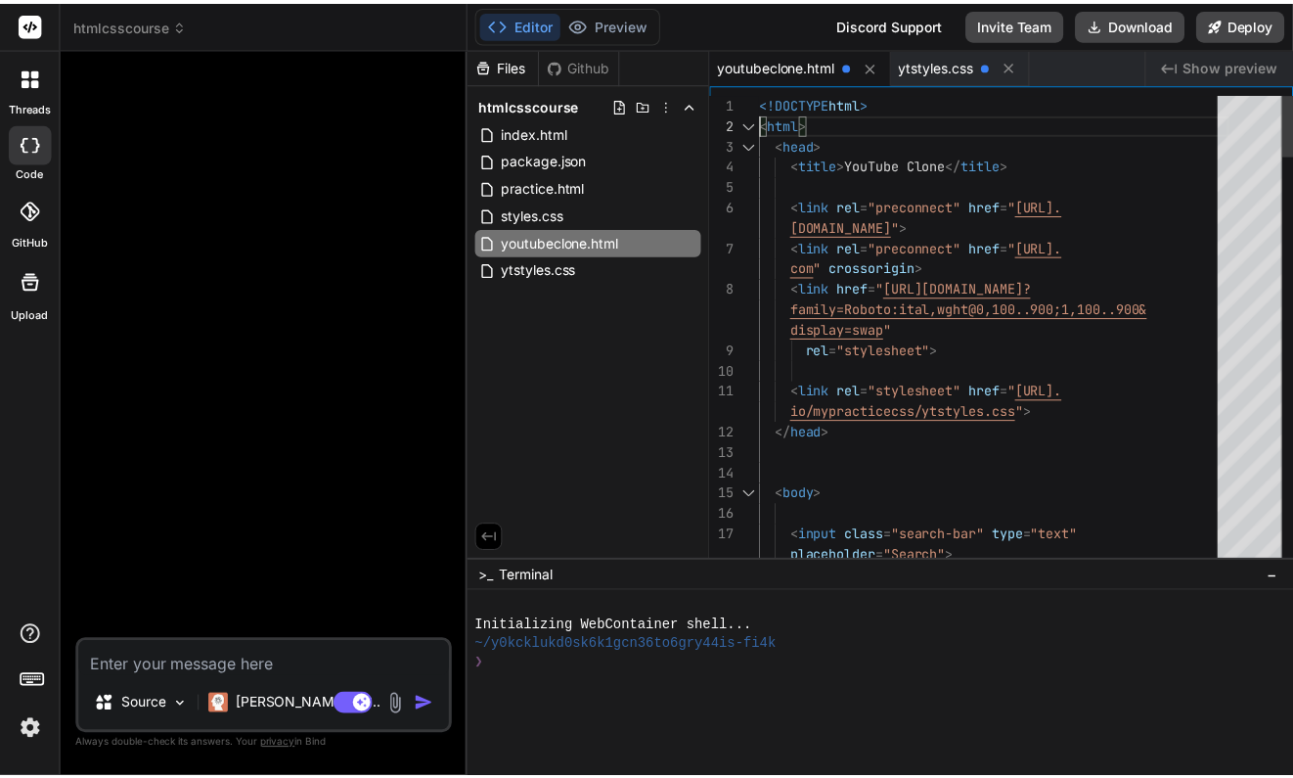
scroll to position [0, 0]
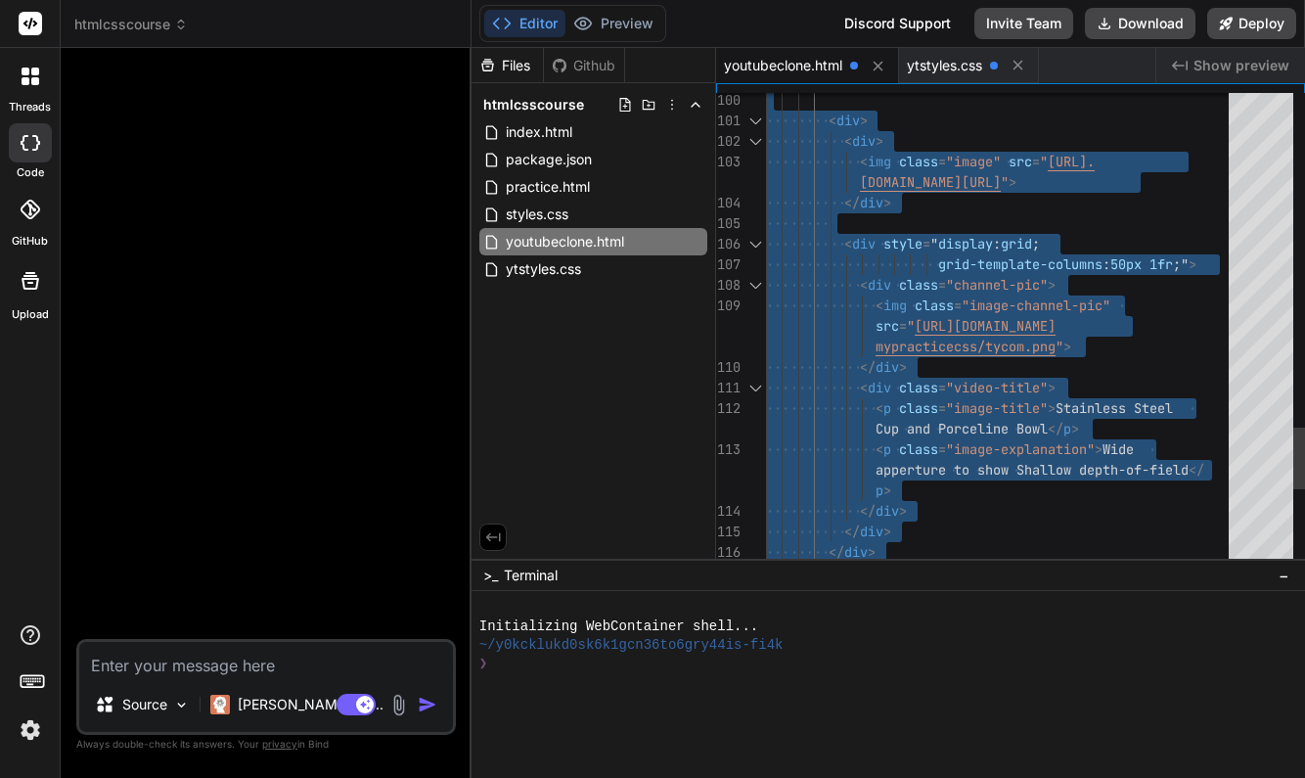
type textarea "<!DOCTYPE html> <html> <head> <title>YouTube Clone</title> <link rel="preconnec…"
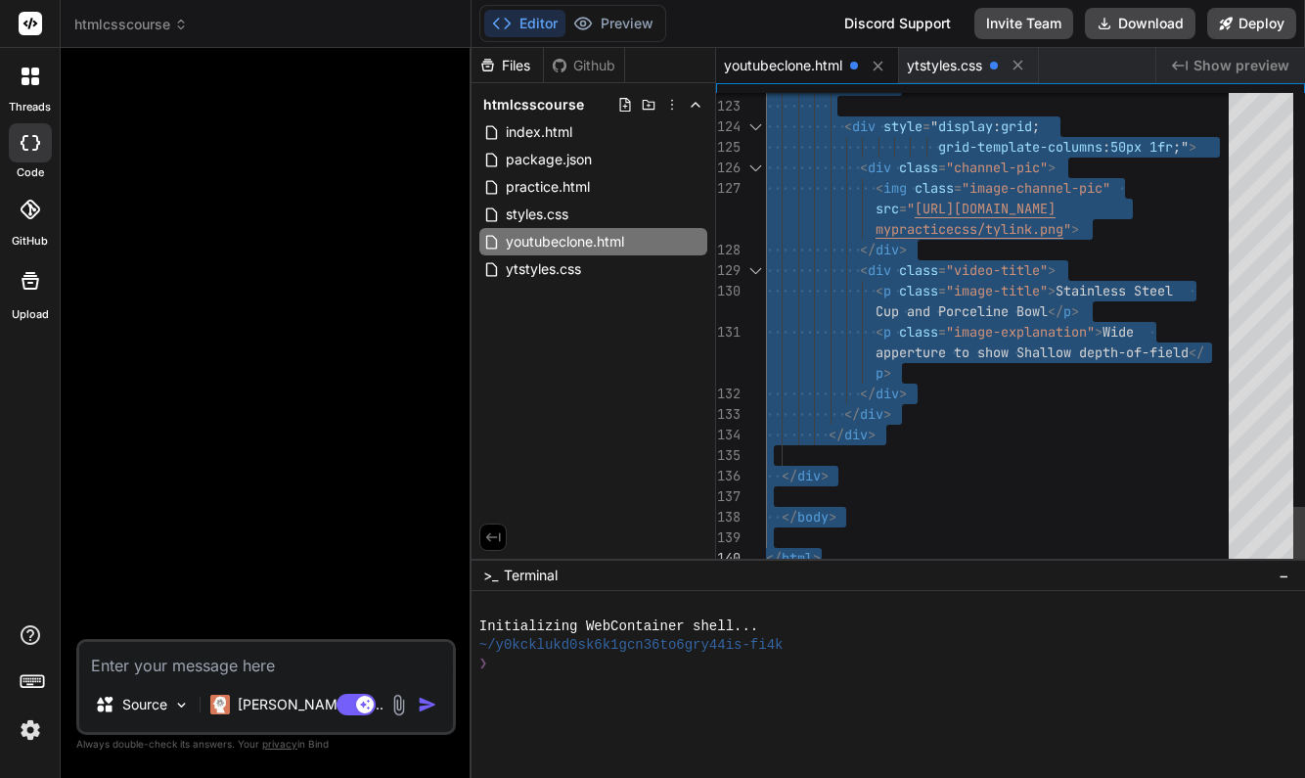
drag, startPoint x: 766, startPoint y: 98, endPoint x: 928, endPoint y: 740, distance: 661.9
type textarea "x"
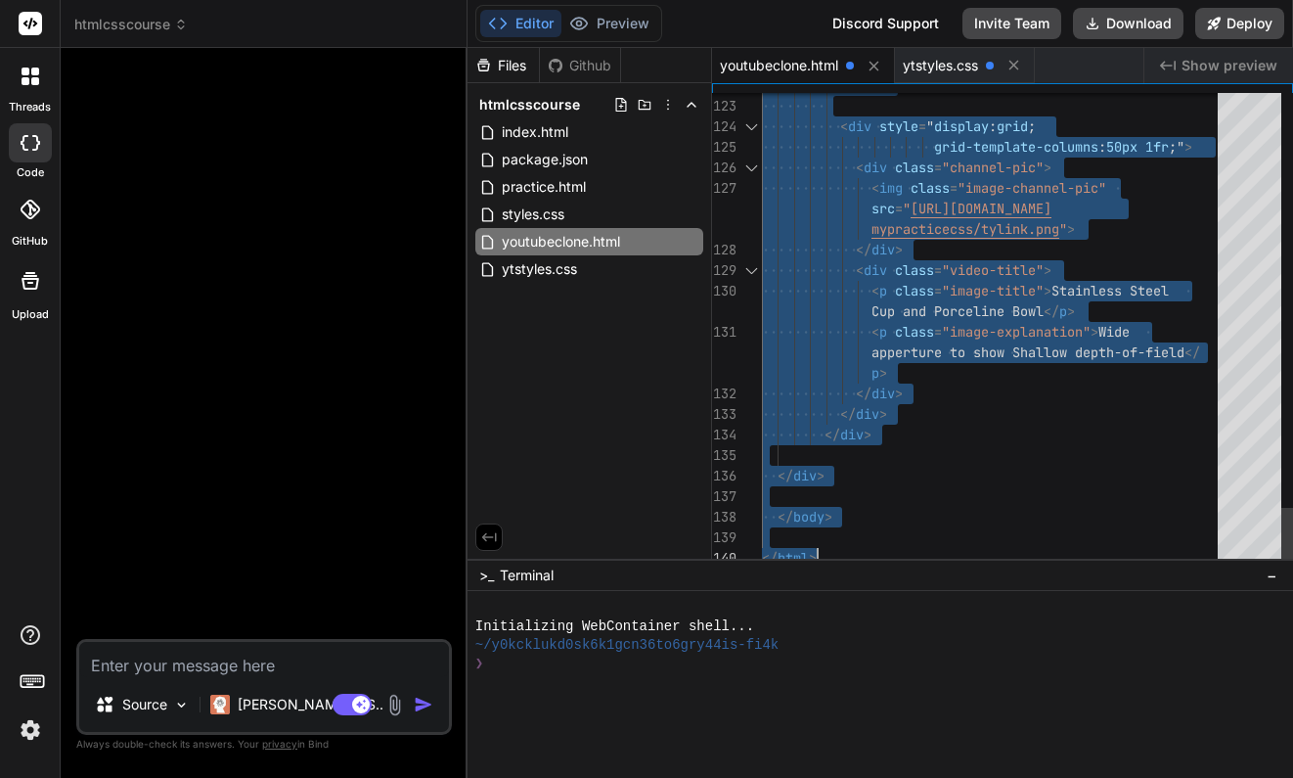
type textarea "</div> </div> </div> </div> </body> </html>"
click at [1052, 462] on div at bounding box center [996, 455] width 468 height 21
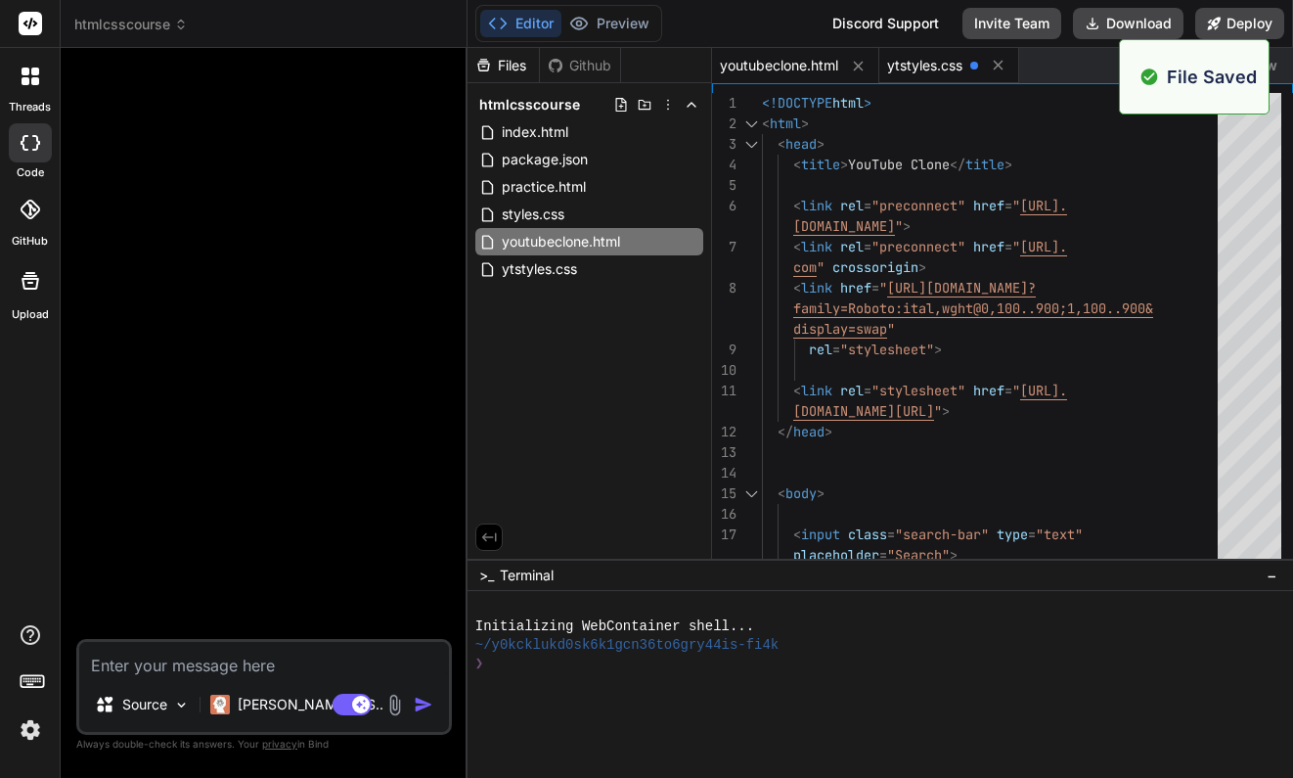
click at [941, 63] on span "ytstyles.css" at bounding box center [924, 66] width 75 height 20
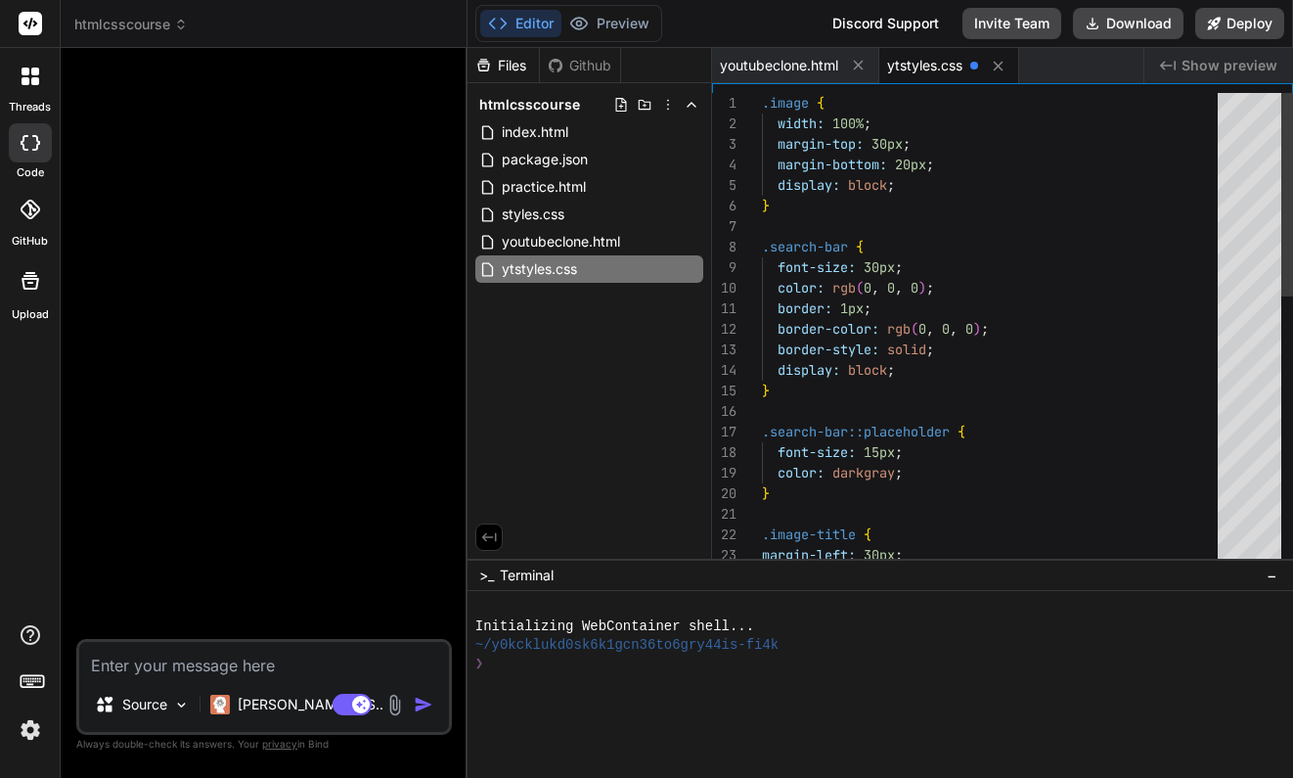
scroll to position [81, 0]
click at [768, 59] on span "youtubeclone.html" at bounding box center [779, 66] width 118 height 20
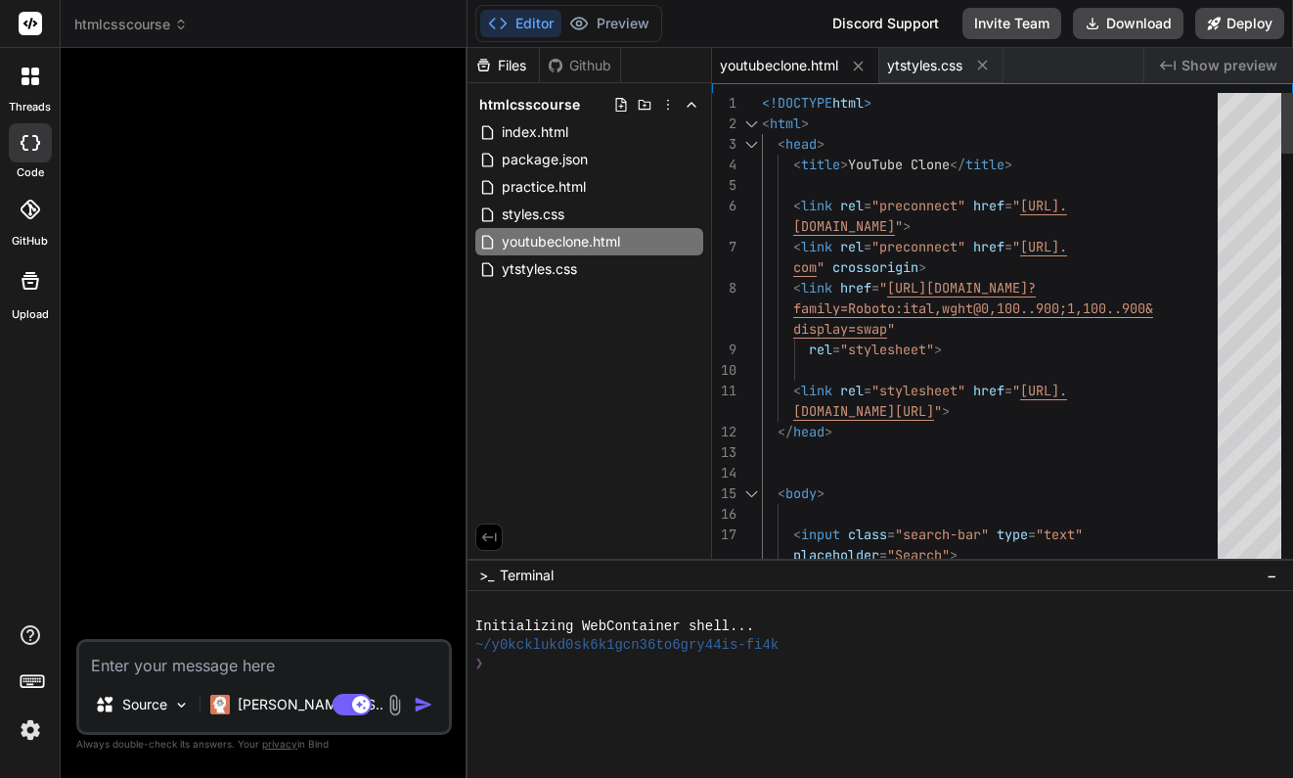
click at [763, 104] on span "<!DOCTYPE" at bounding box center [797, 103] width 70 height 18
click at [764, 99] on span "<!DOCTYPE" at bounding box center [797, 103] width 70 height 18
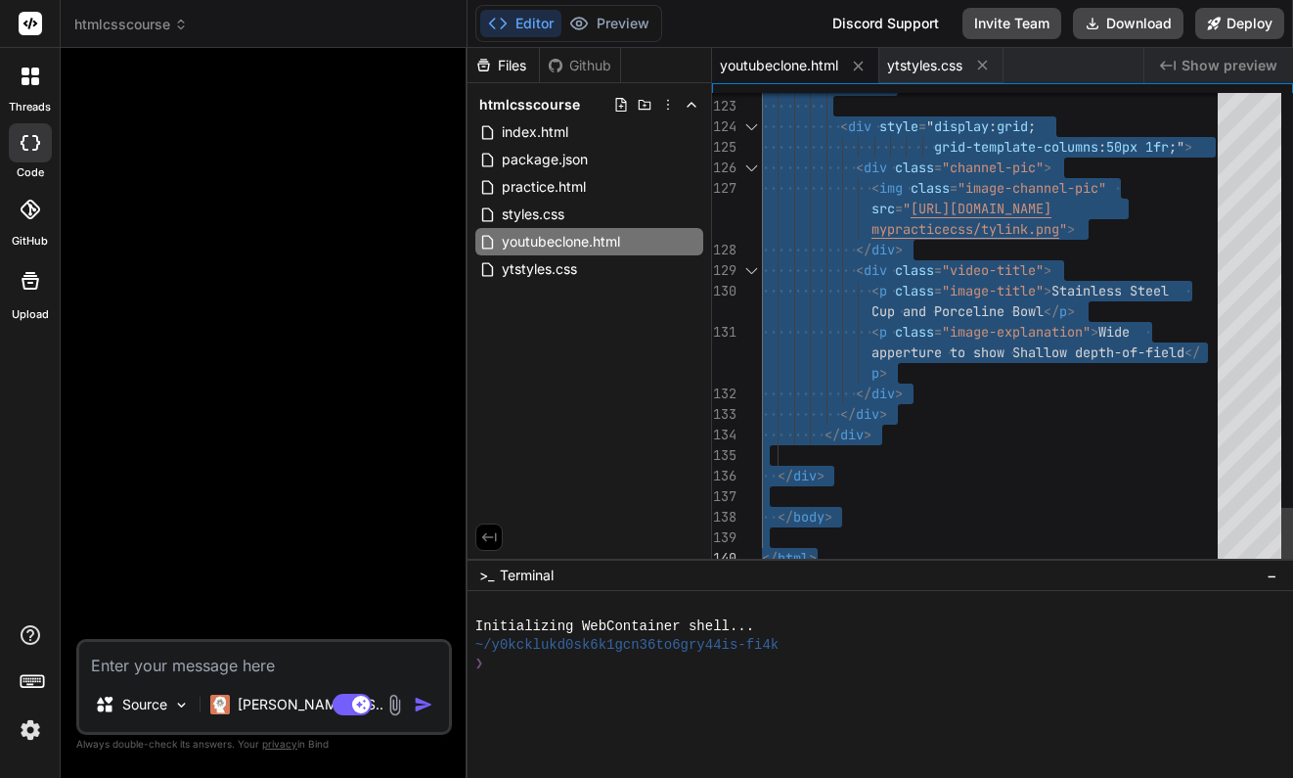
drag, startPoint x: 764, startPoint y: 99, endPoint x: 973, endPoint y: 697, distance: 634.2
type textarea "</div> </div> </div> </div> </body> </html>"
click at [1091, 485] on div "</ div >" at bounding box center [996, 476] width 468 height 21
